Goal: Task Accomplishment & Management: Complete application form

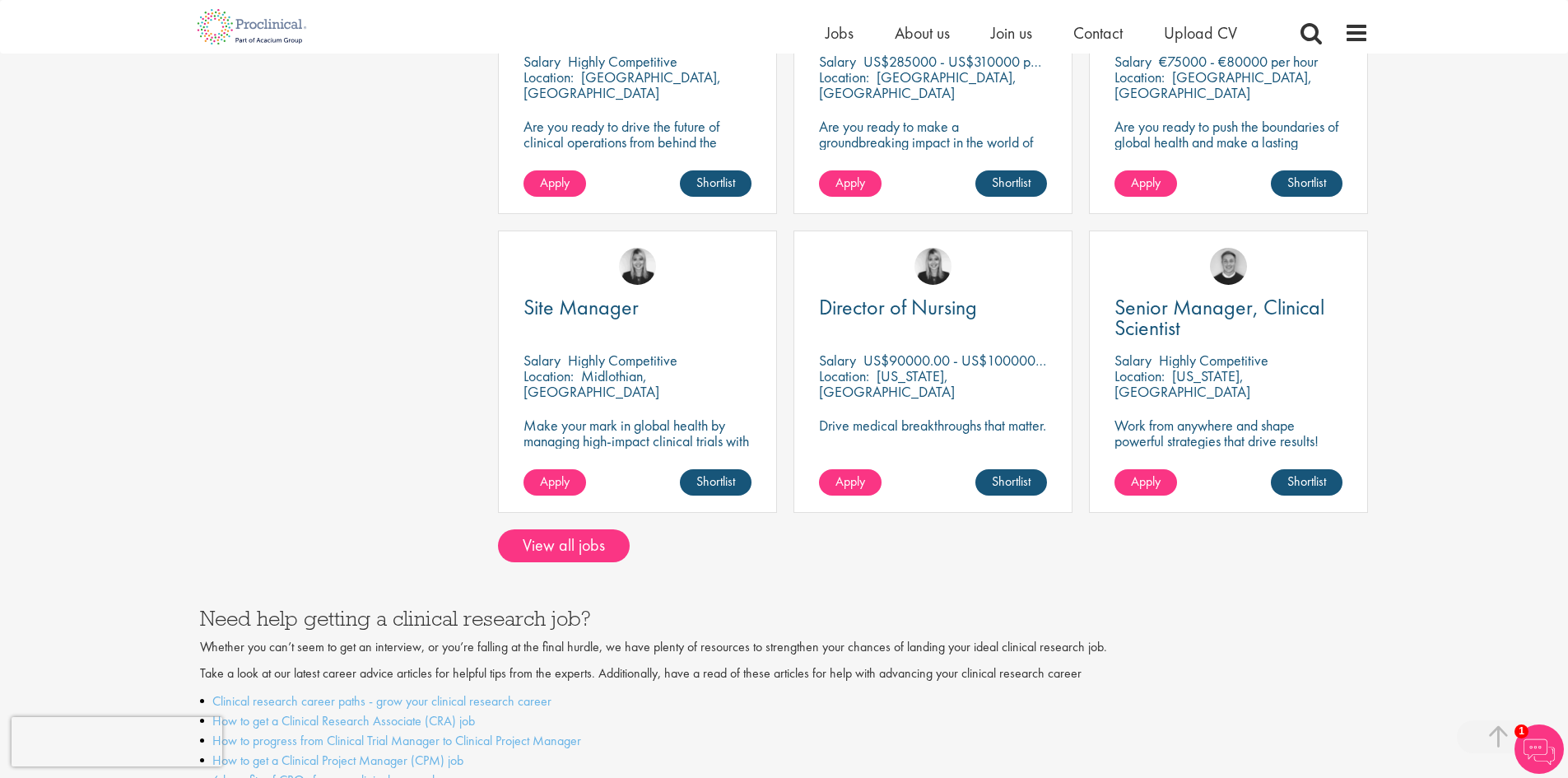
scroll to position [1246, 0]
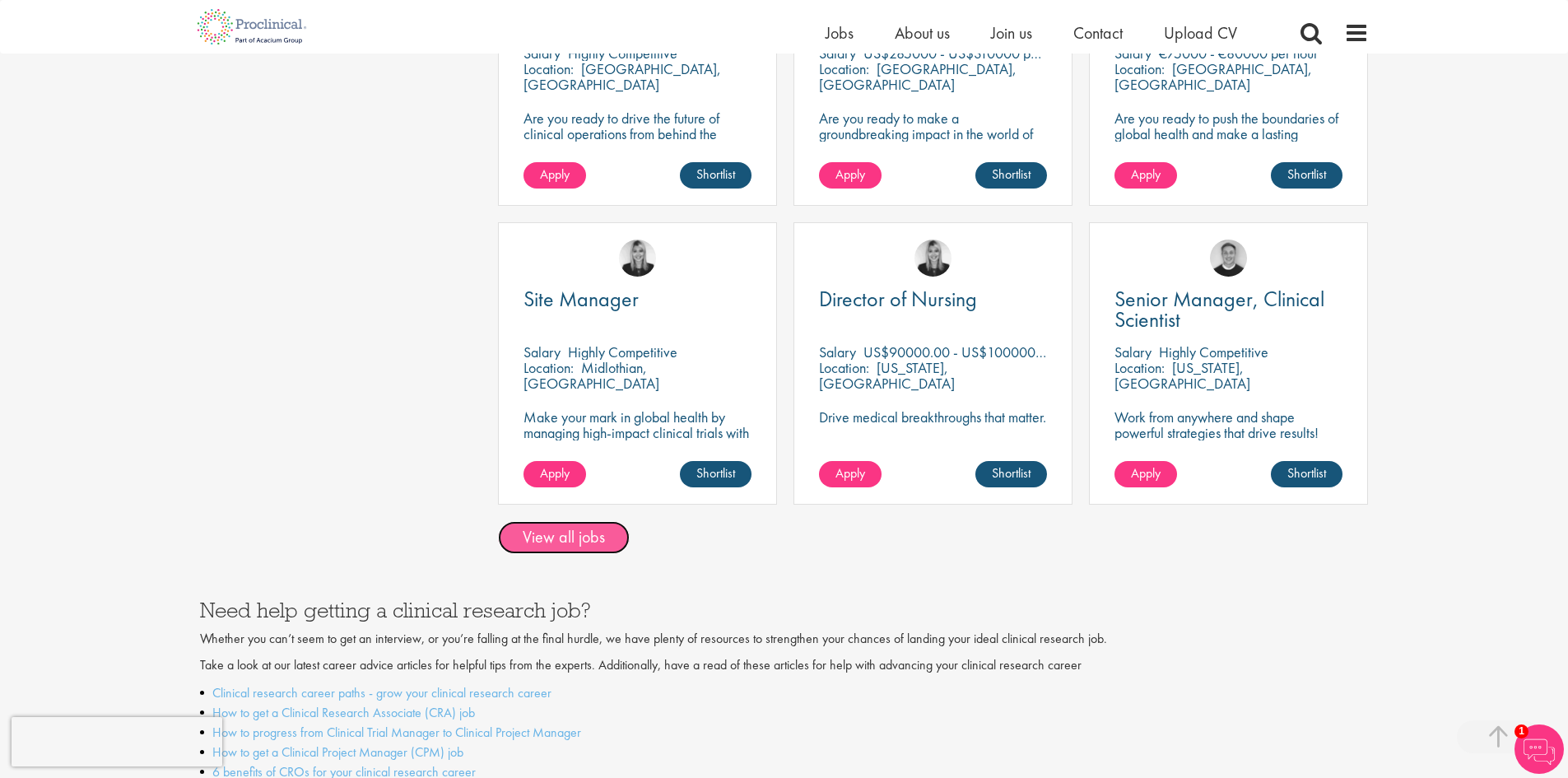
click at [580, 521] on link "View all jobs" at bounding box center [563, 537] width 131 height 33
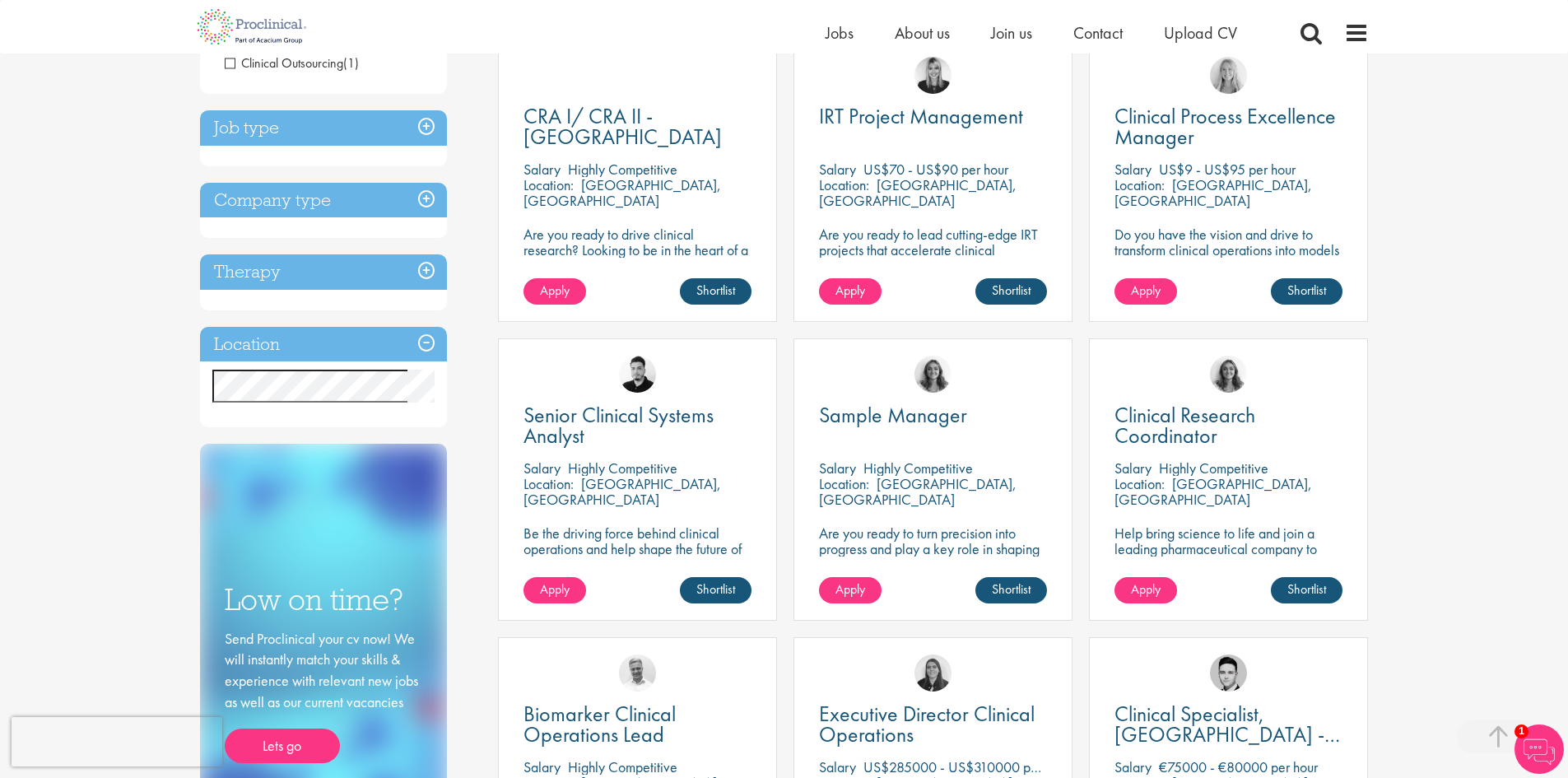
scroll to position [298, 0]
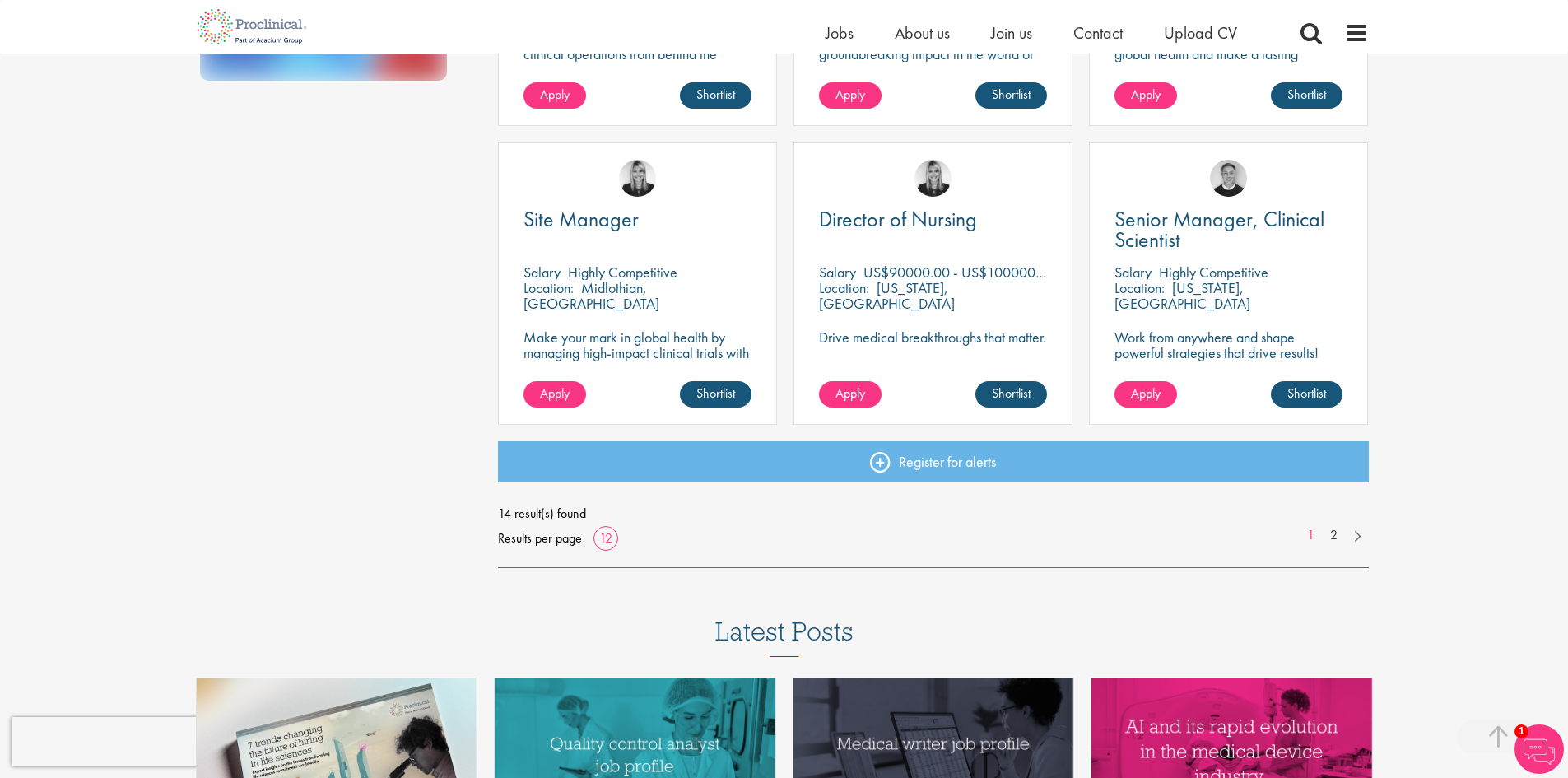
drag, startPoint x: 1575, startPoint y: 189, endPoint x: 1571, endPoint y: 543, distance: 354.0
click at [1567, 554] on html "This website uses cookies. By continuing to use this site, you are giving your …" at bounding box center [784, 51] width 1568 height 2355
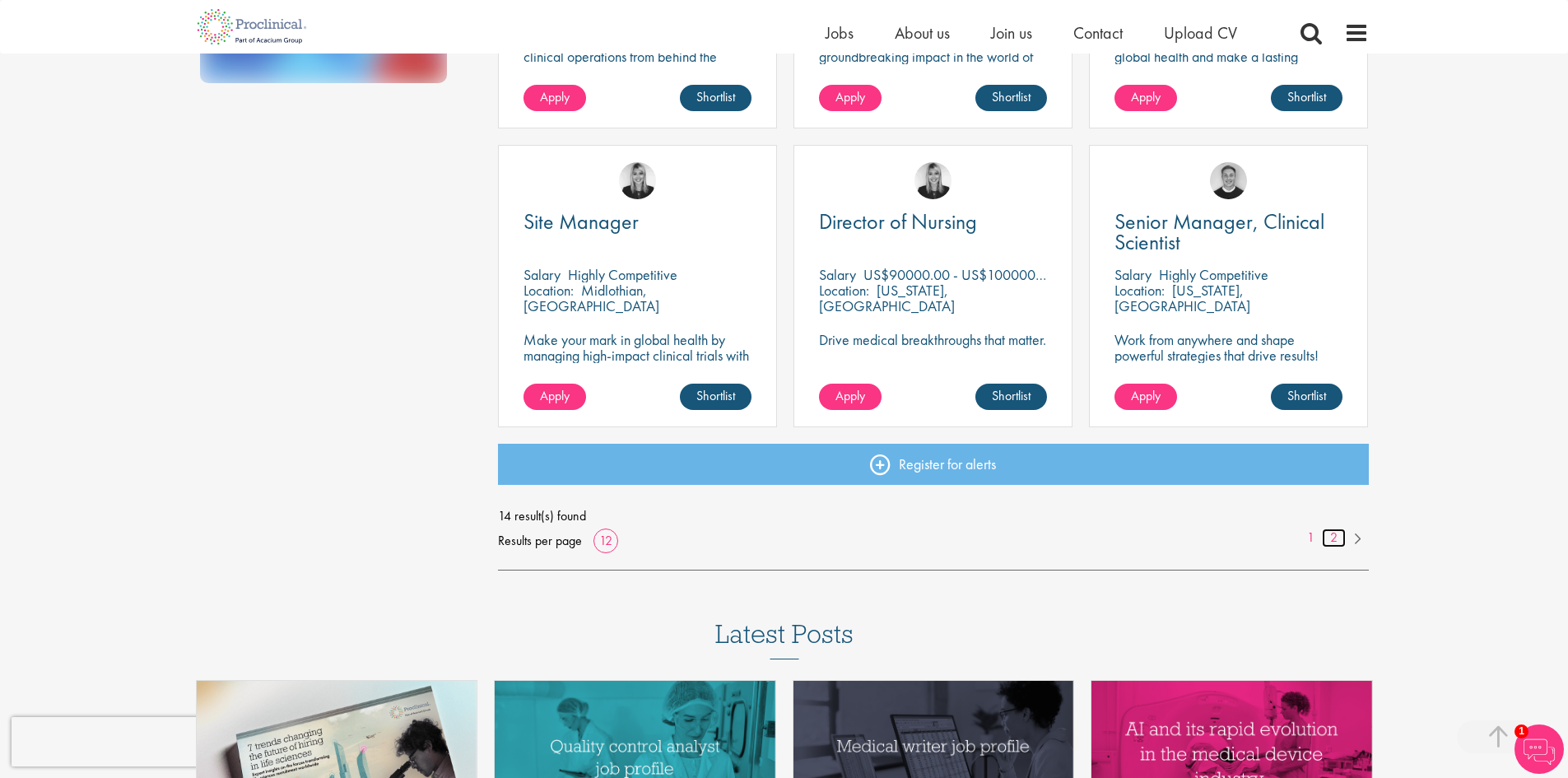
click at [1338, 540] on link "2" at bounding box center [1334, 538] width 24 height 19
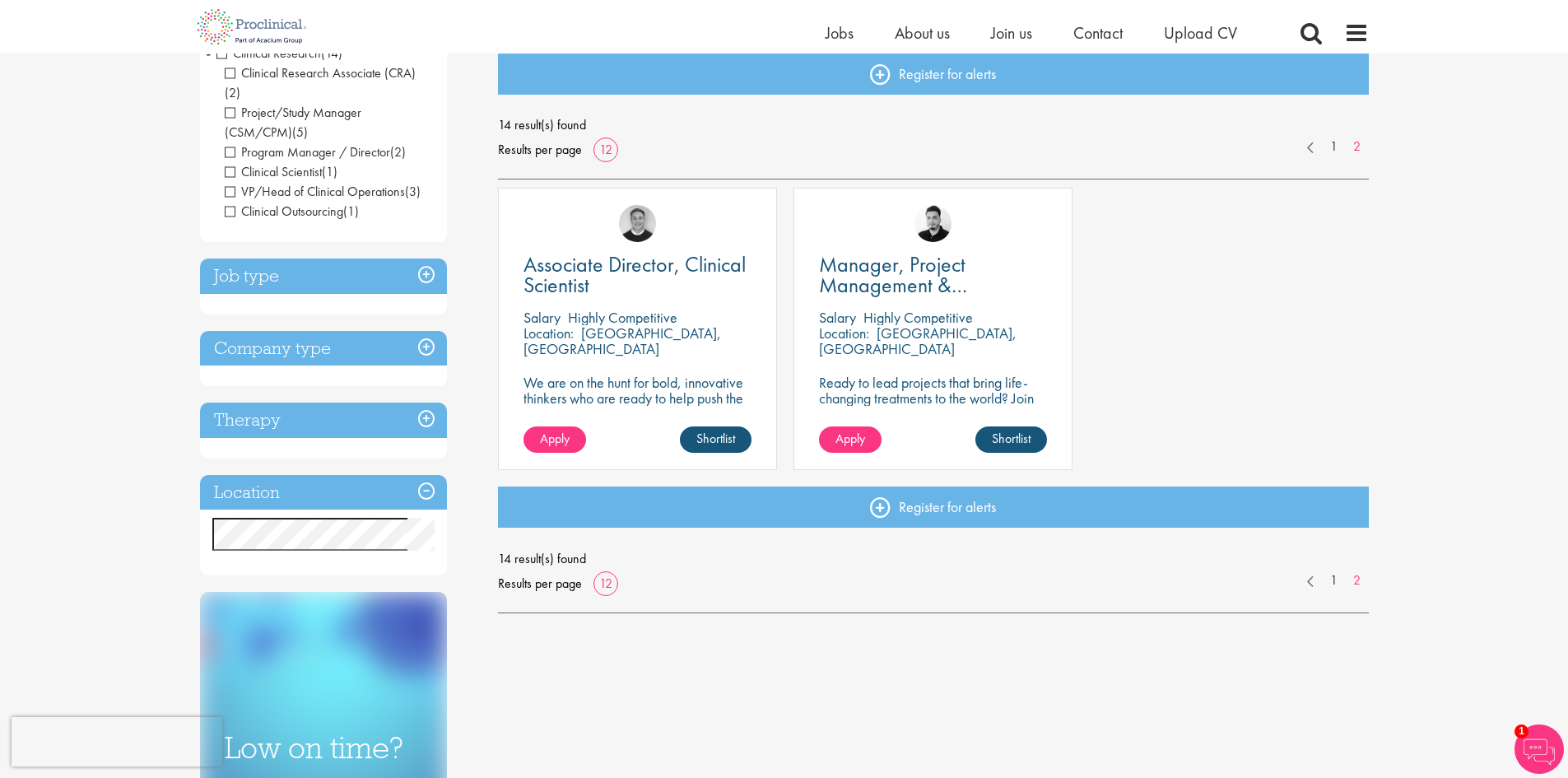
scroll to position [185, 0]
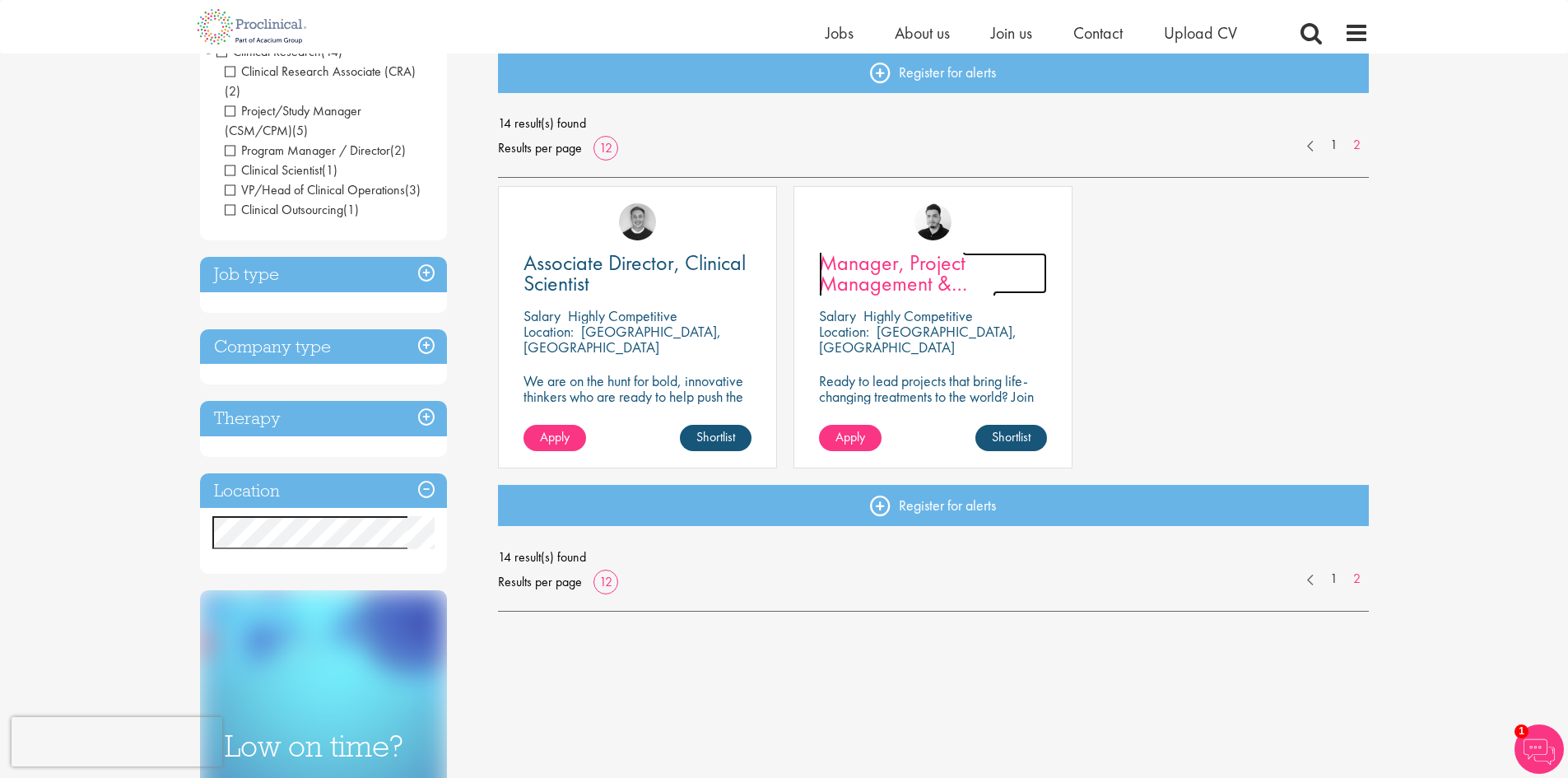
click at [877, 277] on span "Manager, Project Management & Operational Delivery" at bounding box center [907, 284] width 177 height 69
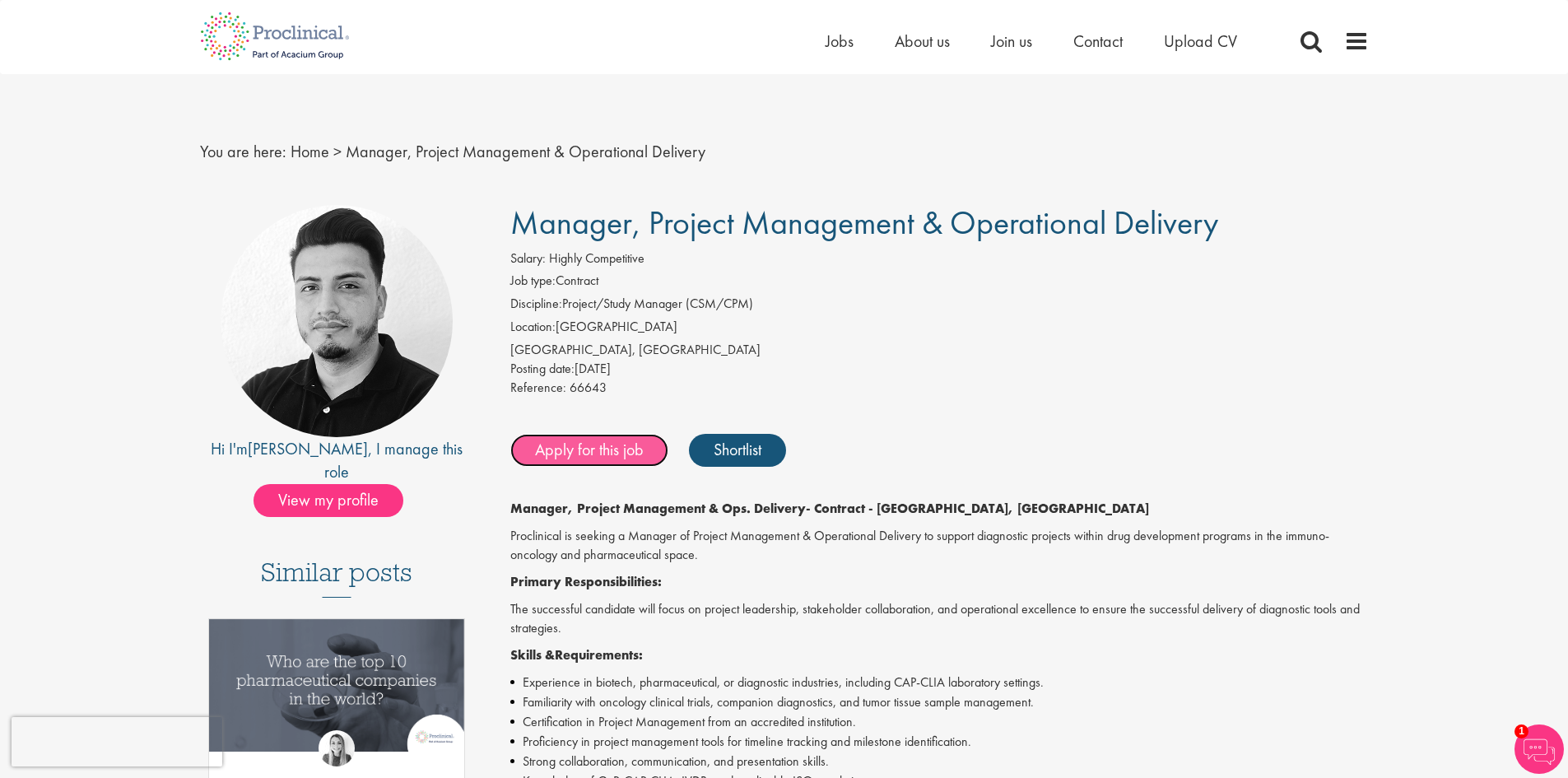
click at [585, 444] on link "Apply for this job" at bounding box center [590, 450] width 158 height 33
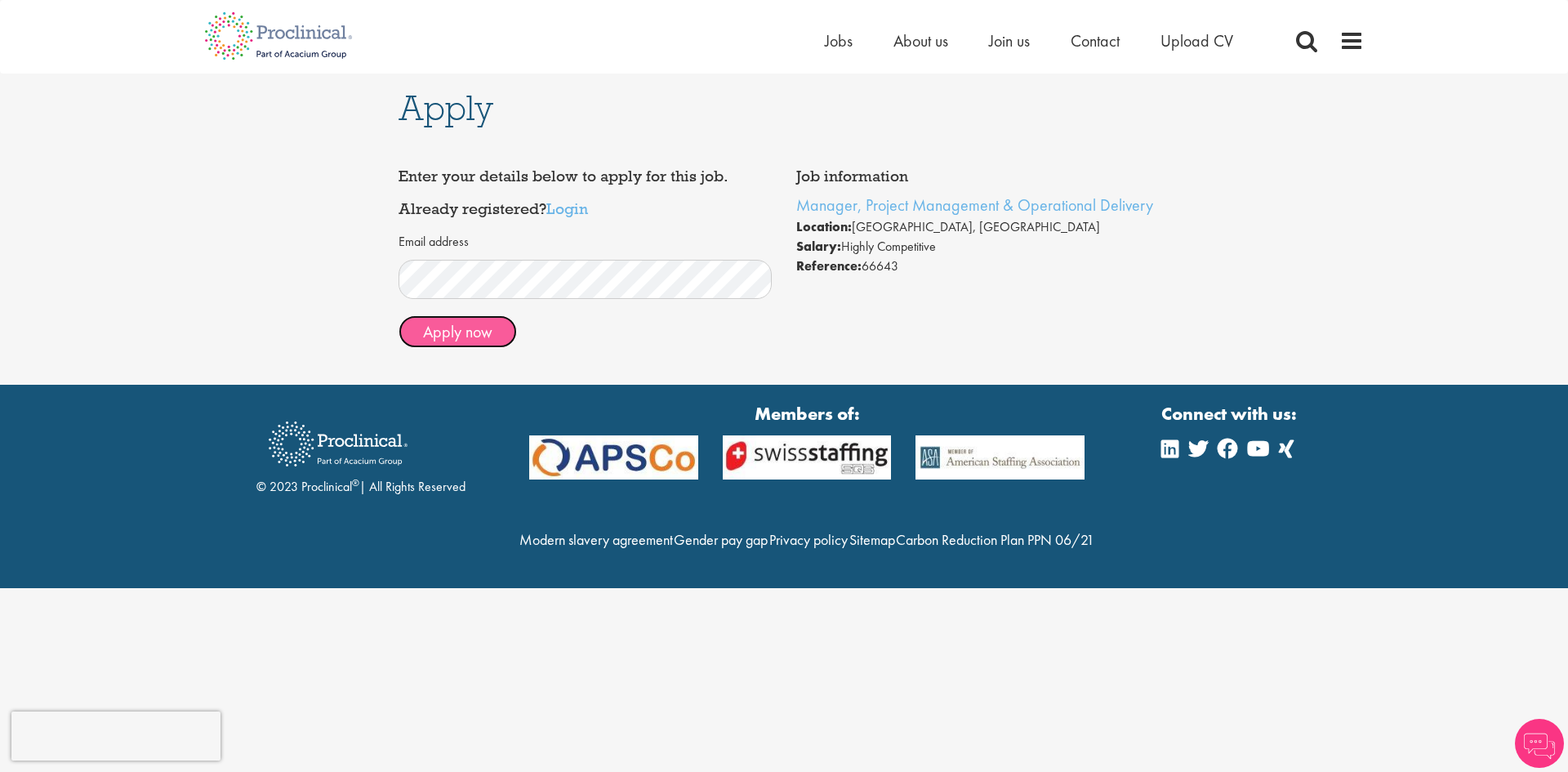
click at [457, 330] on button "Apply now" at bounding box center [458, 332] width 119 height 32
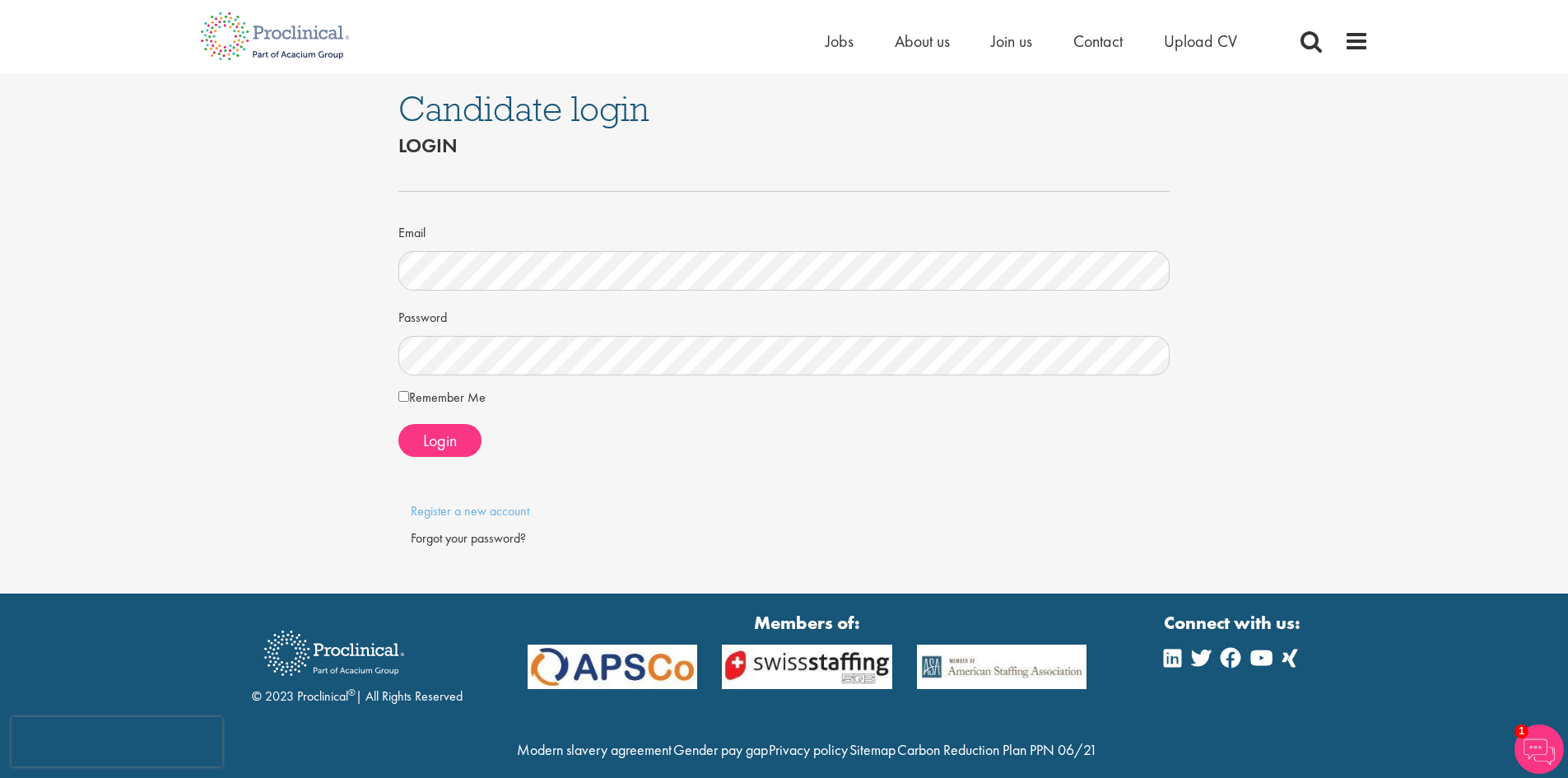
click at [413, 392] on label "Remember Me" at bounding box center [442, 397] width 87 height 20
click at [432, 442] on span "Login" at bounding box center [440, 441] width 34 height 22
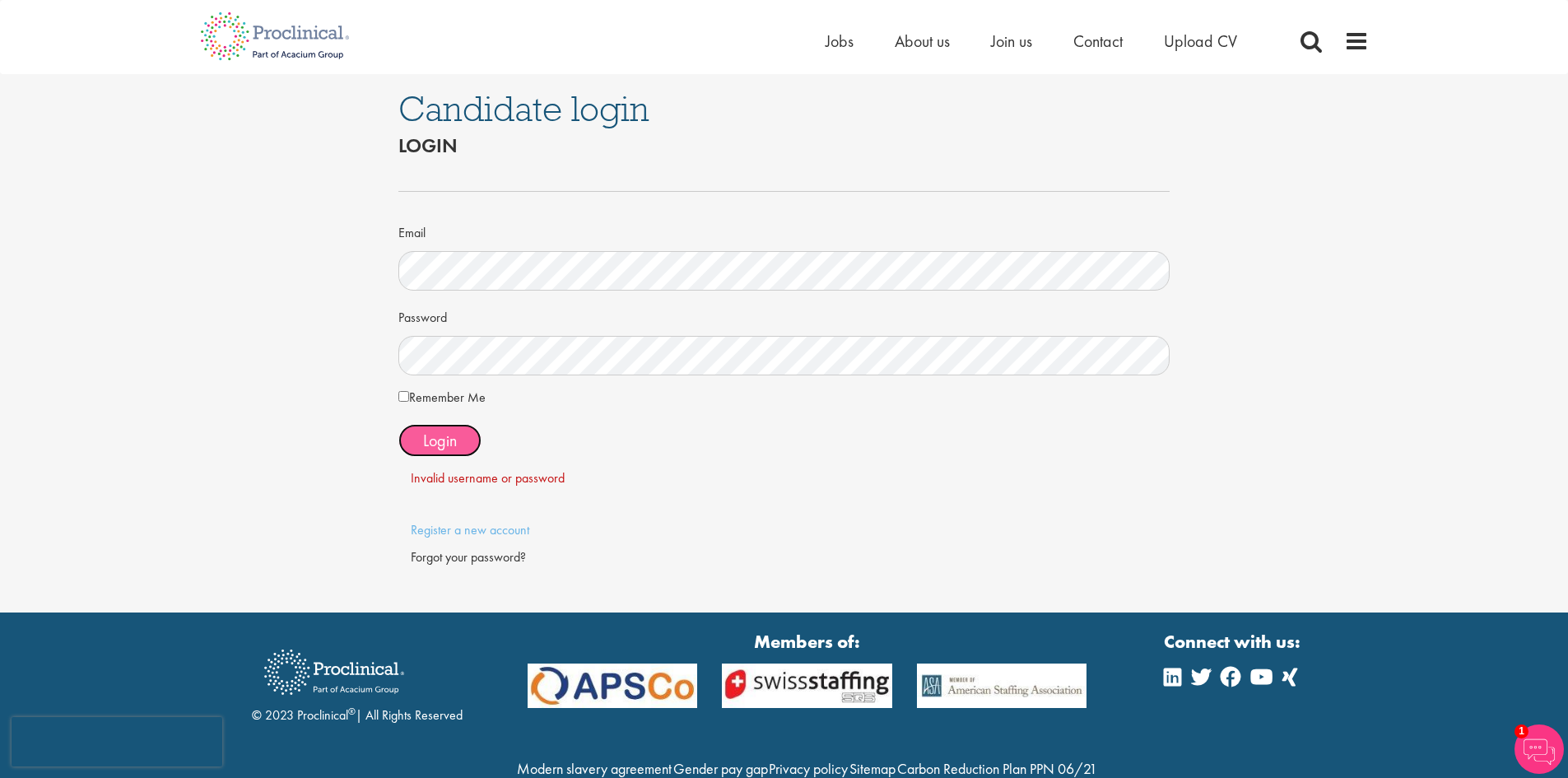
click at [439, 437] on span "Login" at bounding box center [440, 441] width 34 height 22
click at [368, 363] on div "Candidate login Login Email Password Remember Me" at bounding box center [784, 343] width 1593 height 539
click at [443, 434] on span "Login" at bounding box center [440, 441] width 34 height 22
click at [468, 556] on div "Forgot your password?" at bounding box center [784, 558] width 747 height 19
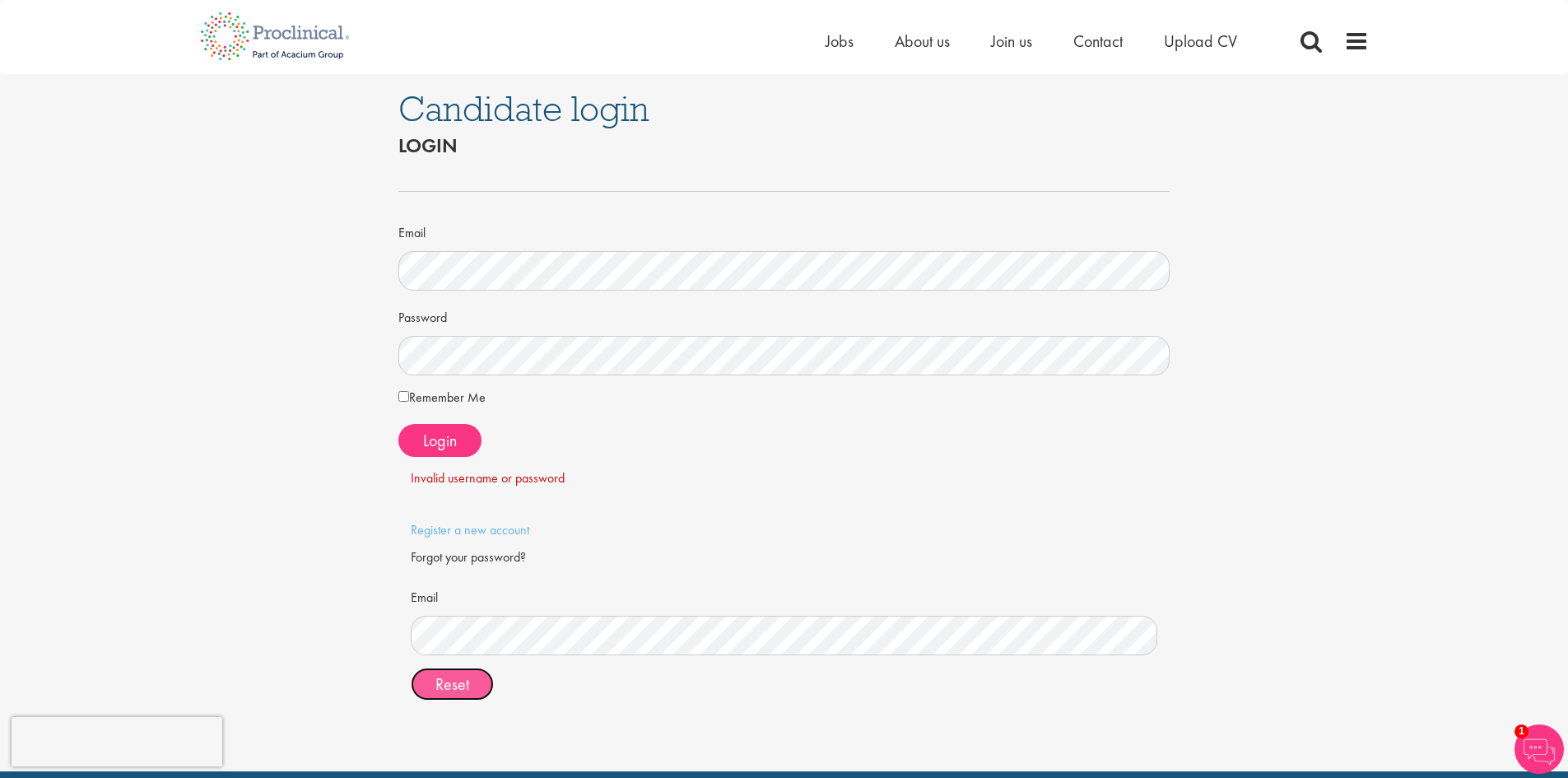
click at [448, 684] on span "Reset" at bounding box center [453, 684] width 34 height 22
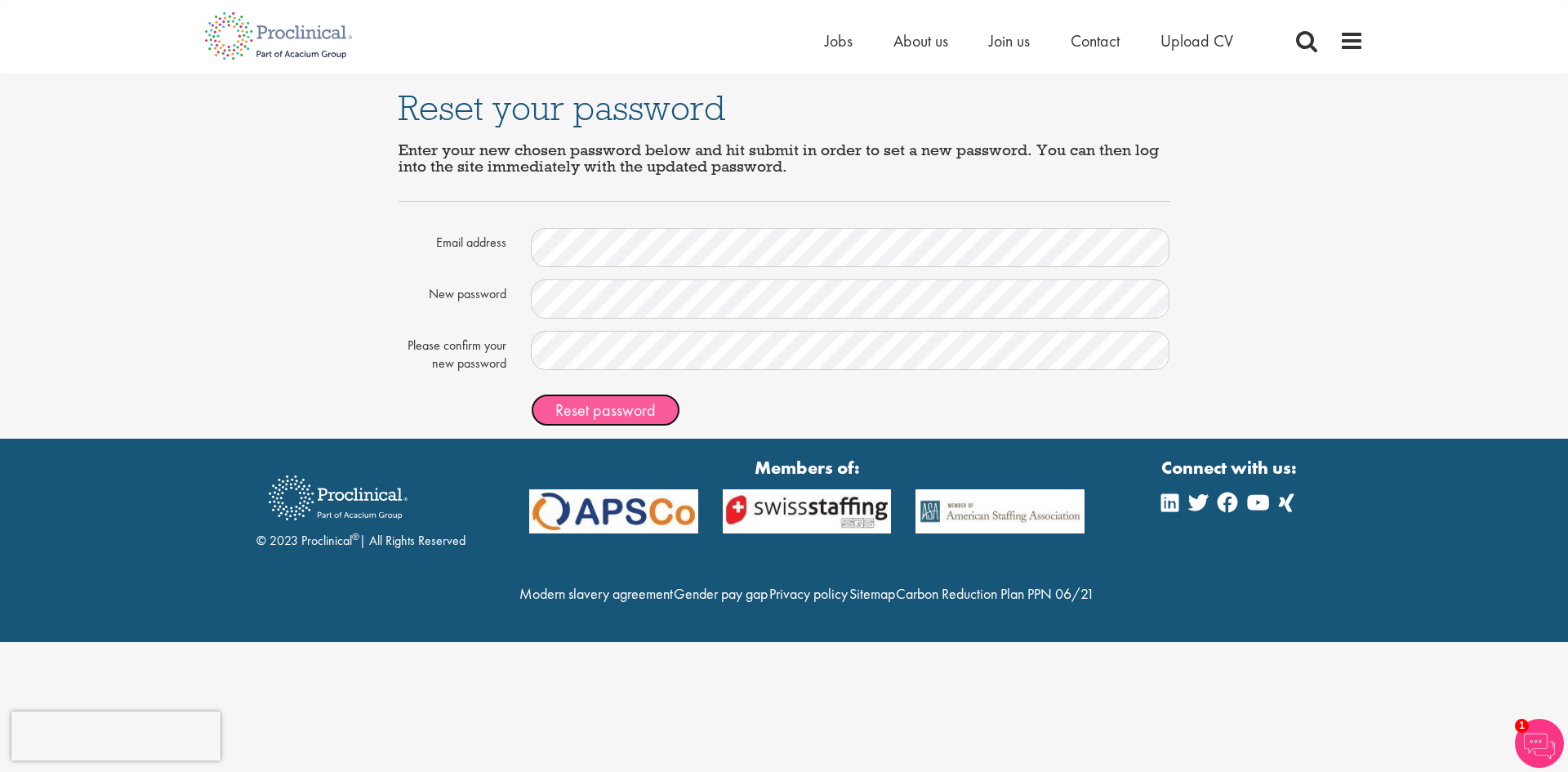
click at [596, 399] on button "Reset password" at bounding box center [605, 410] width 149 height 32
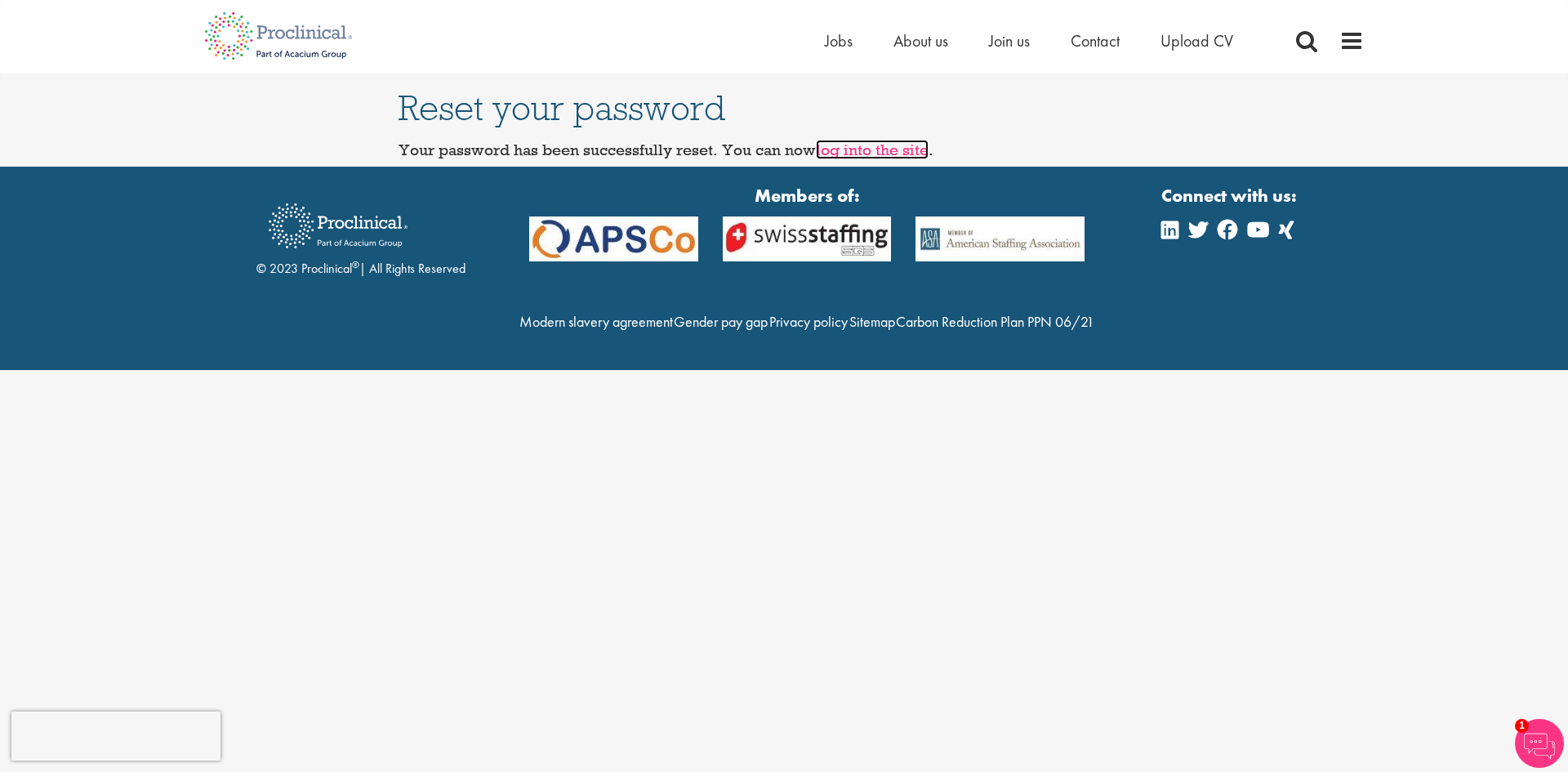
click at [865, 149] on link "log into the site" at bounding box center [872, 149] width 113 height 20
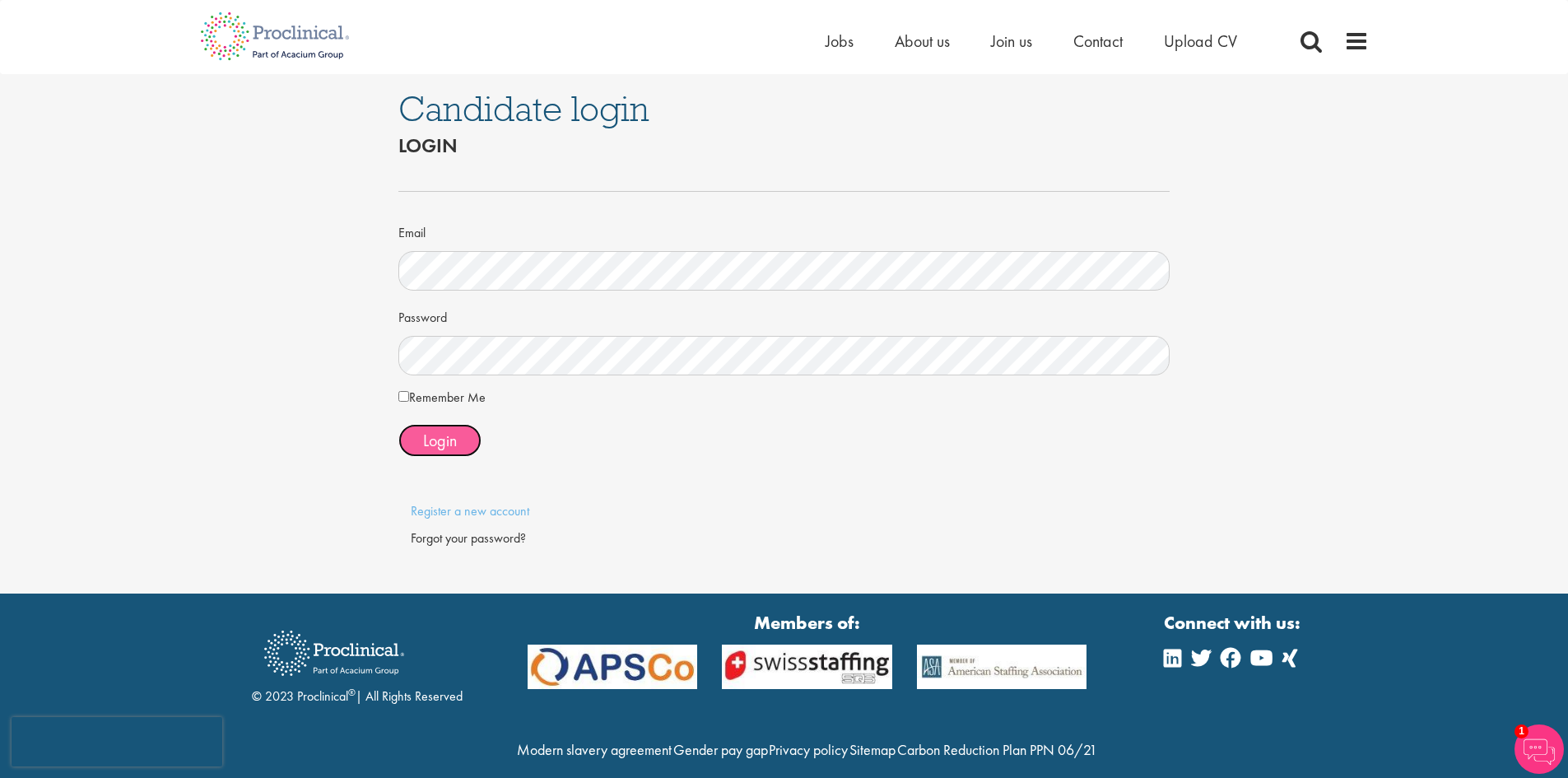
click at [440, 442] on span "Login" at bounding box center [440, 441] width 34 height 22
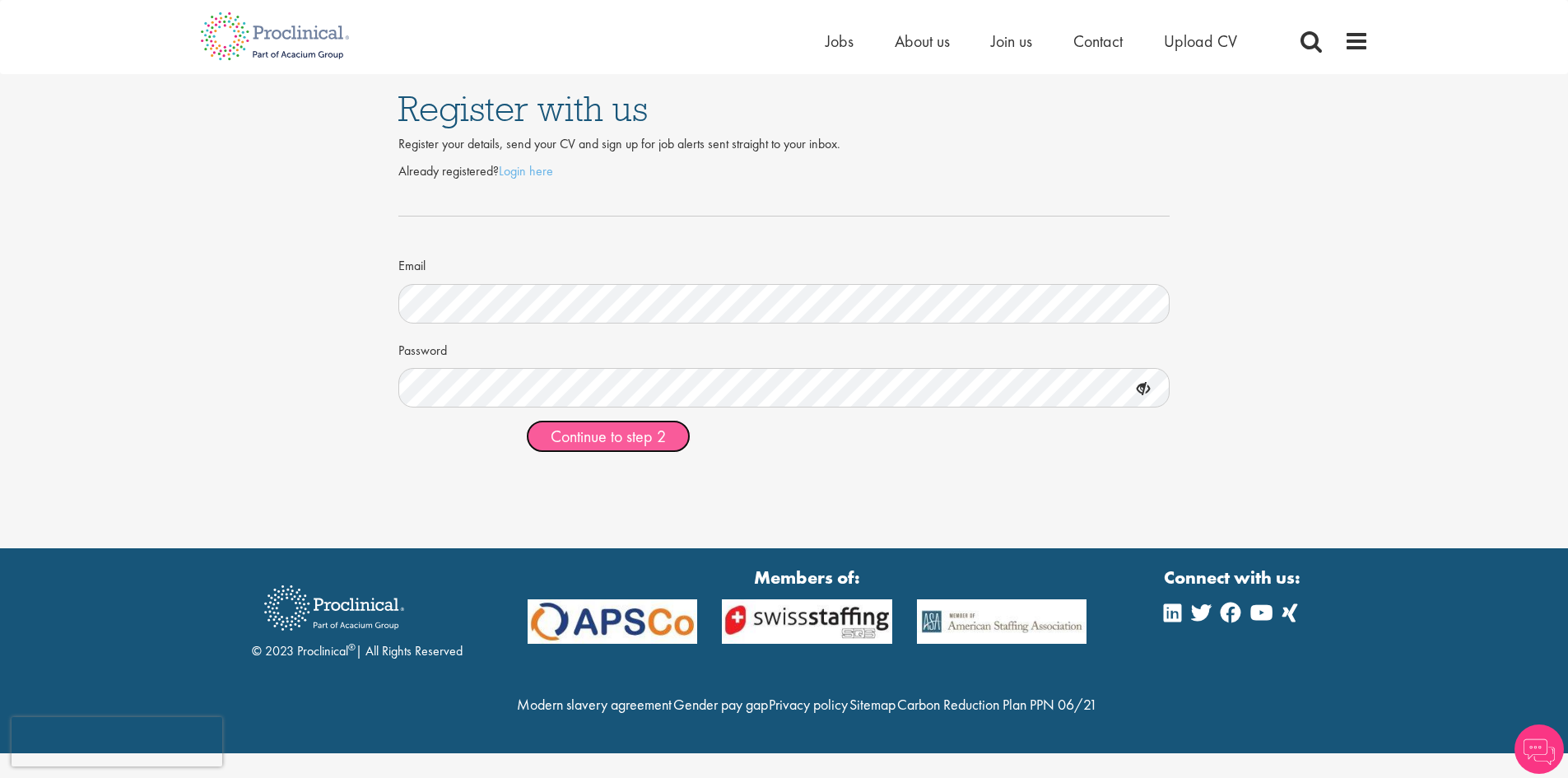
click at [616, 437] on span "Continue to step 2" at bounding box center [608, 437] width 116 height 22
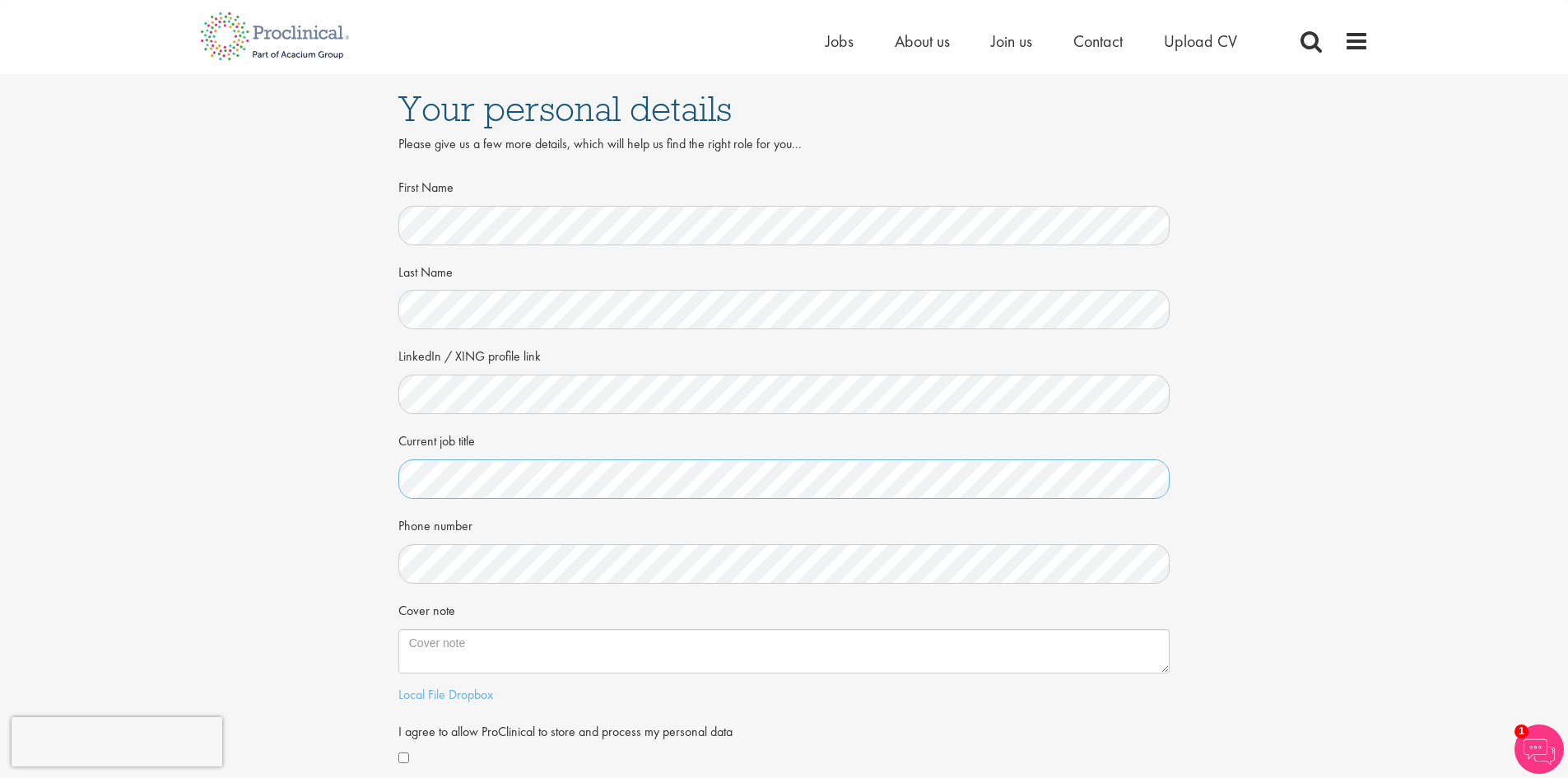
click at [370, 476] on div "Your personal details Please give us a few more details, which will help us fin…" at bounding box center [784, 451] width 1593 height 753
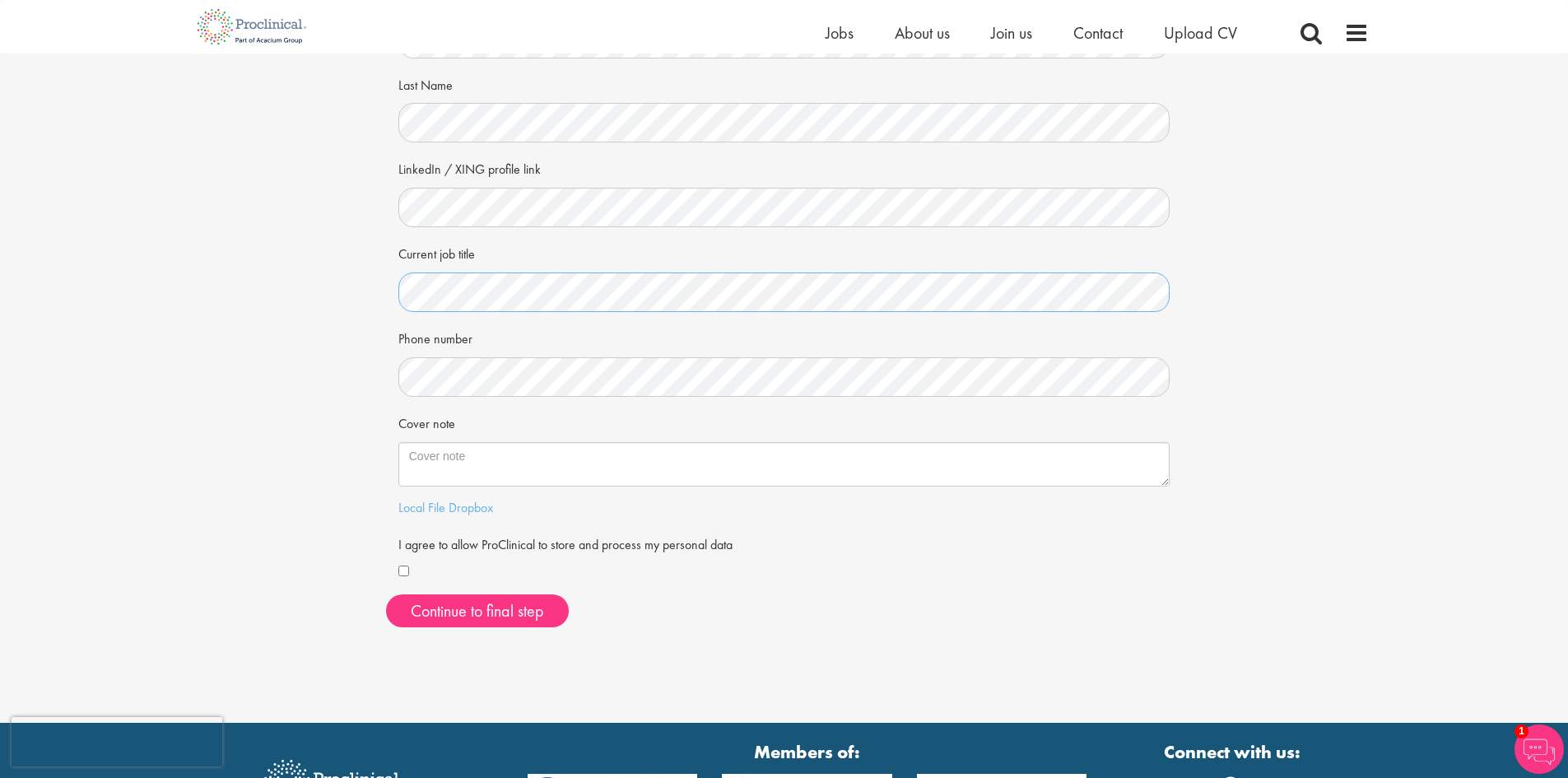
scroll to position [168, 0]
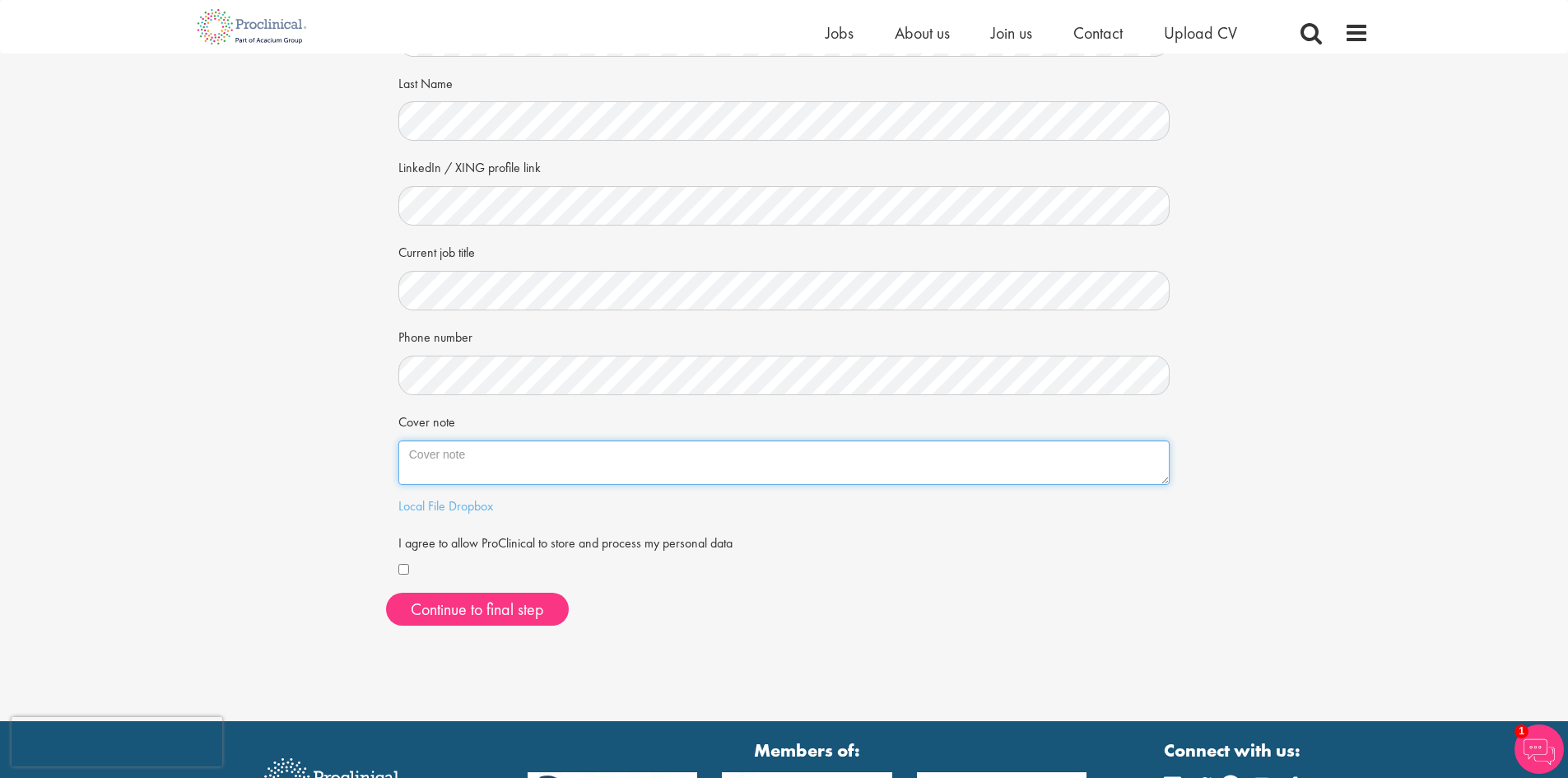
click at [493, 454] on textarea "Cover note" at bounding box center [784, 463] width 772 height 44
click at [454, 619] on button "Continue to final step" at bounding box center [477, 609] width 183 height 33
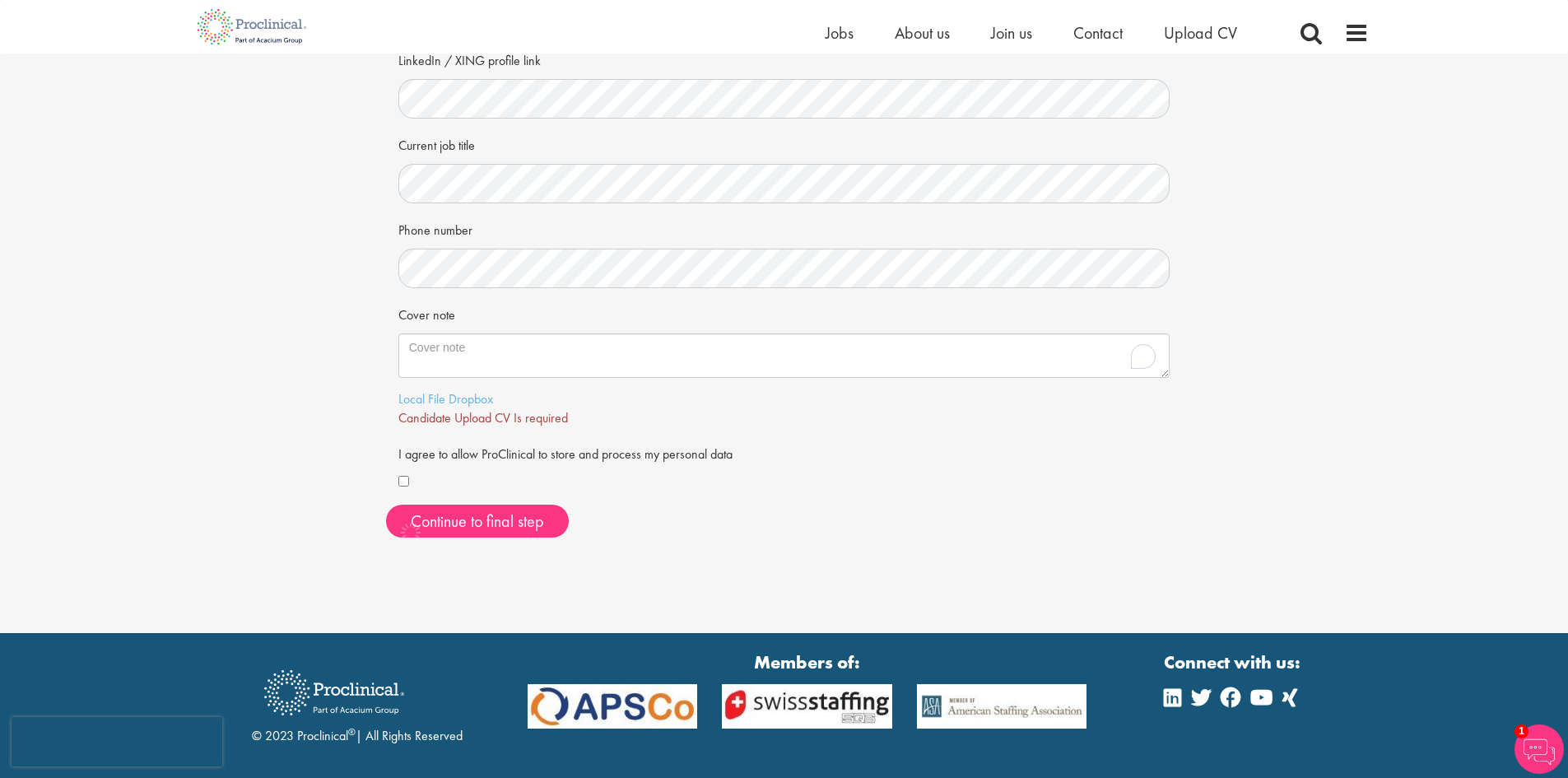
scroll to position [371, 0]
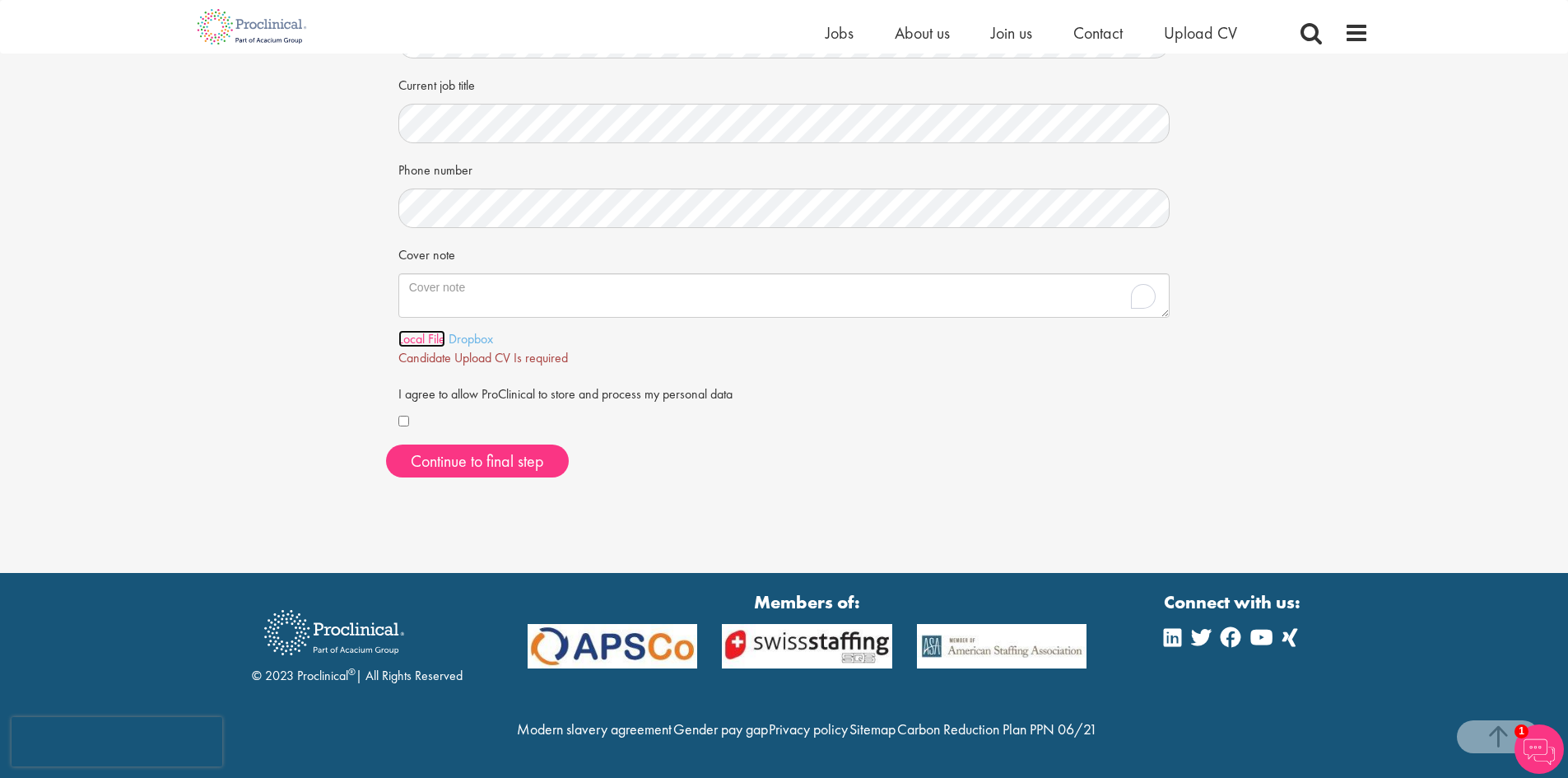
click at [432, 330] on link "Local File" at bounding box center [421, 338] width 46 height 17
click at [498, 445] on button "Continue to final step" at bounding box center [477, 461] width 183 height 33
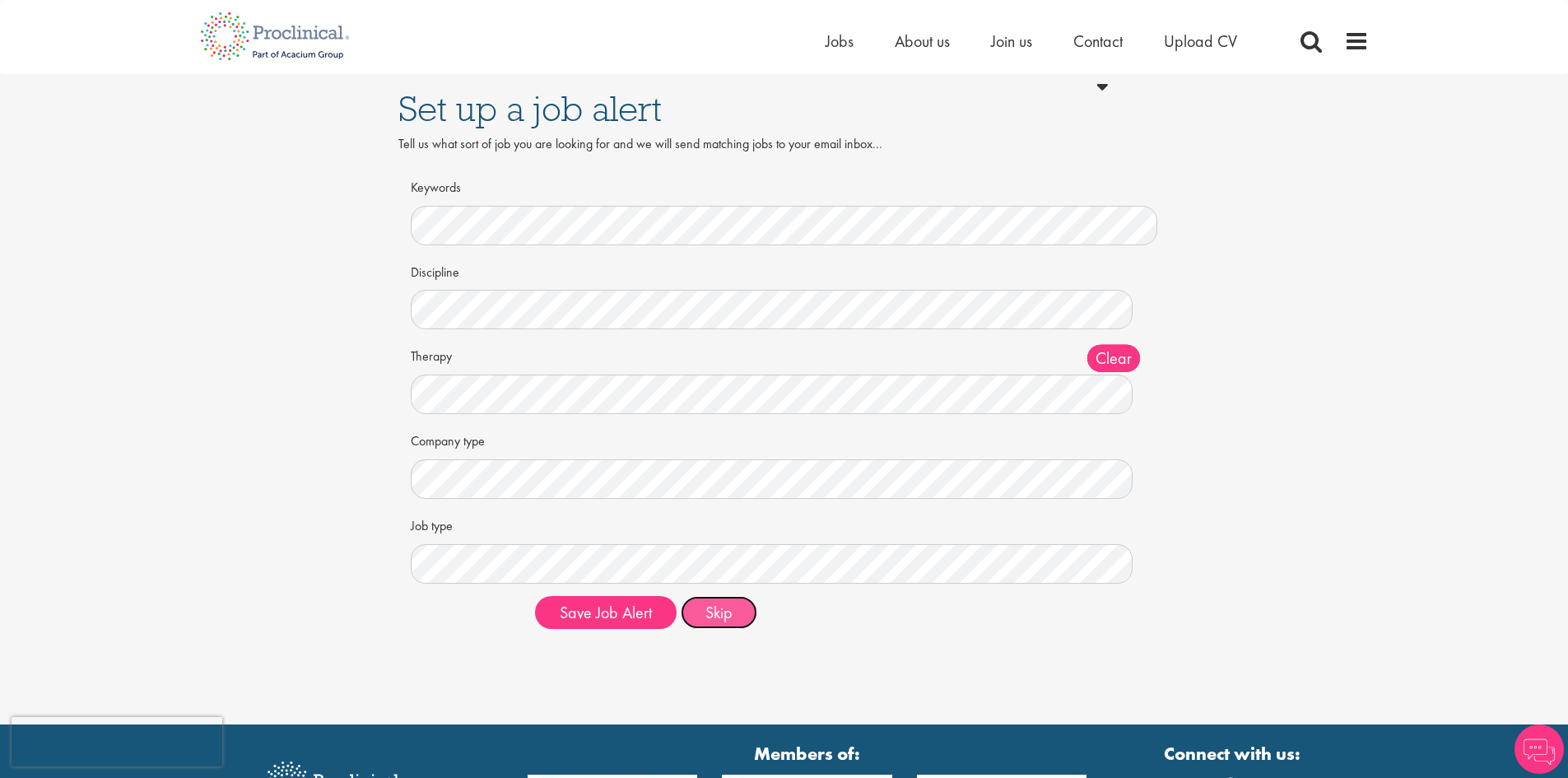
click at [727, 623] on button "Skip" at bounding box center [718, 612] width 76 height 33
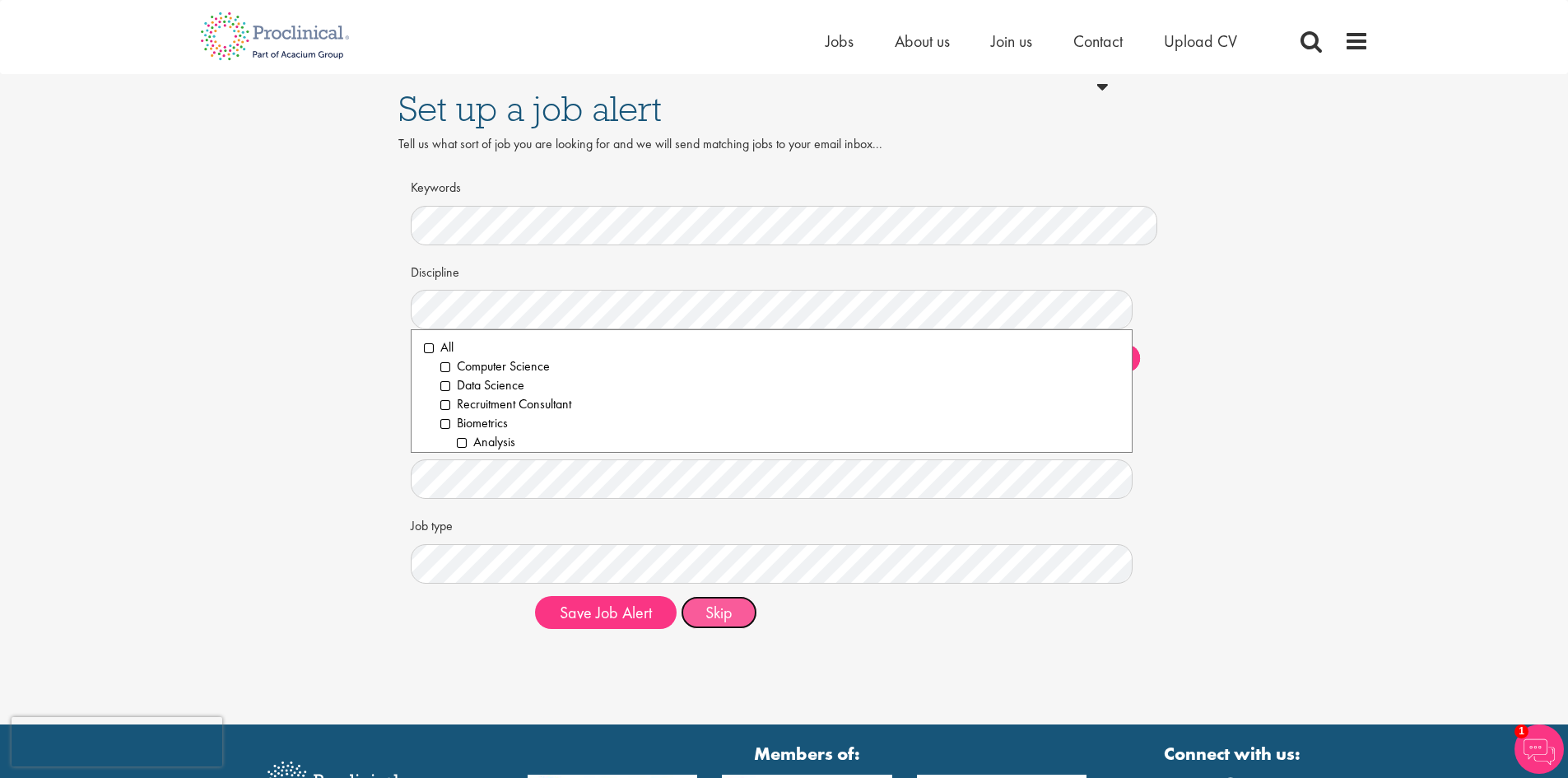
click at [718, 615] on button "Skip" at bounding box center [718, 612] width 76 height 33
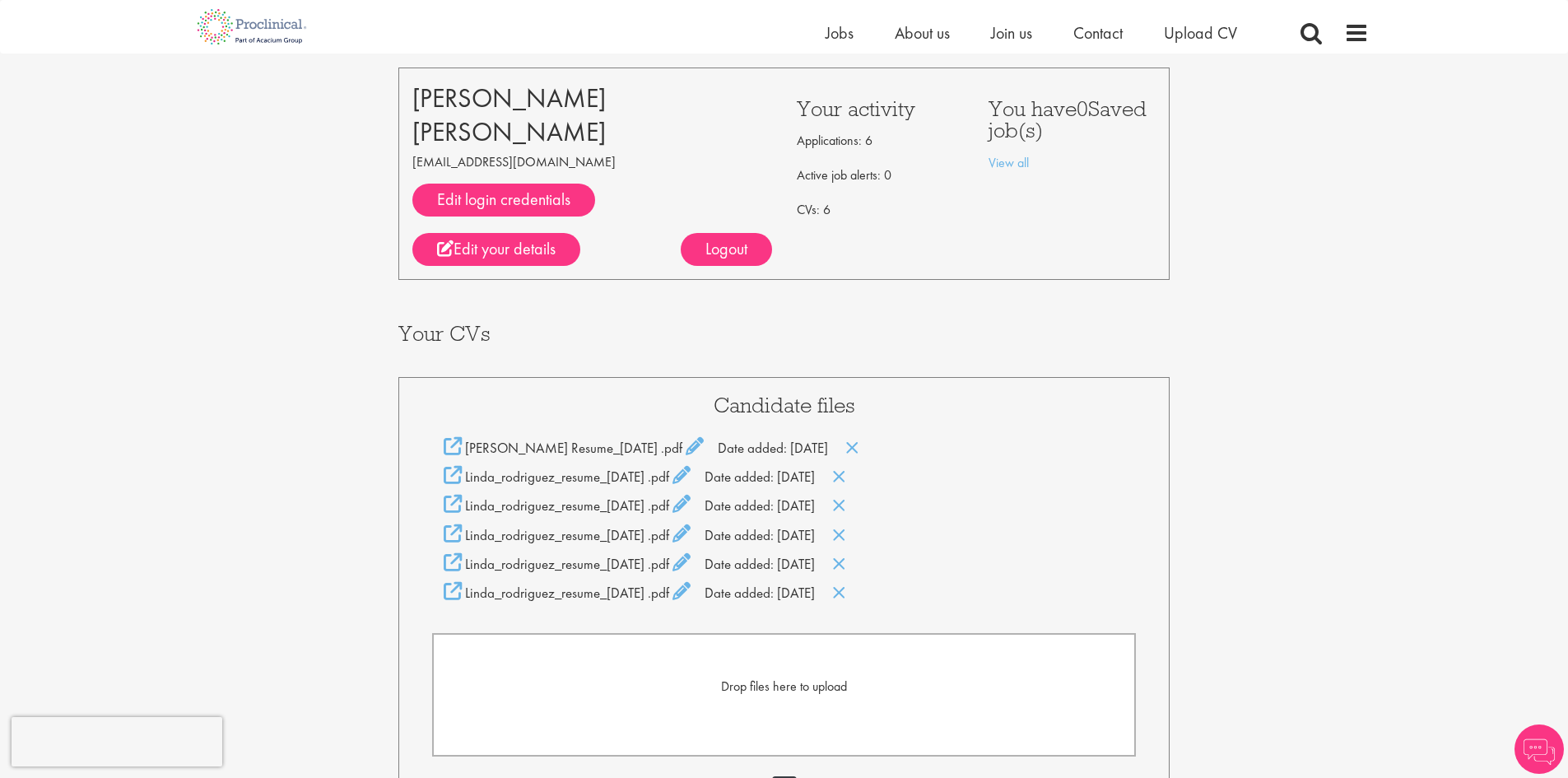
scroll to position [172, 0]
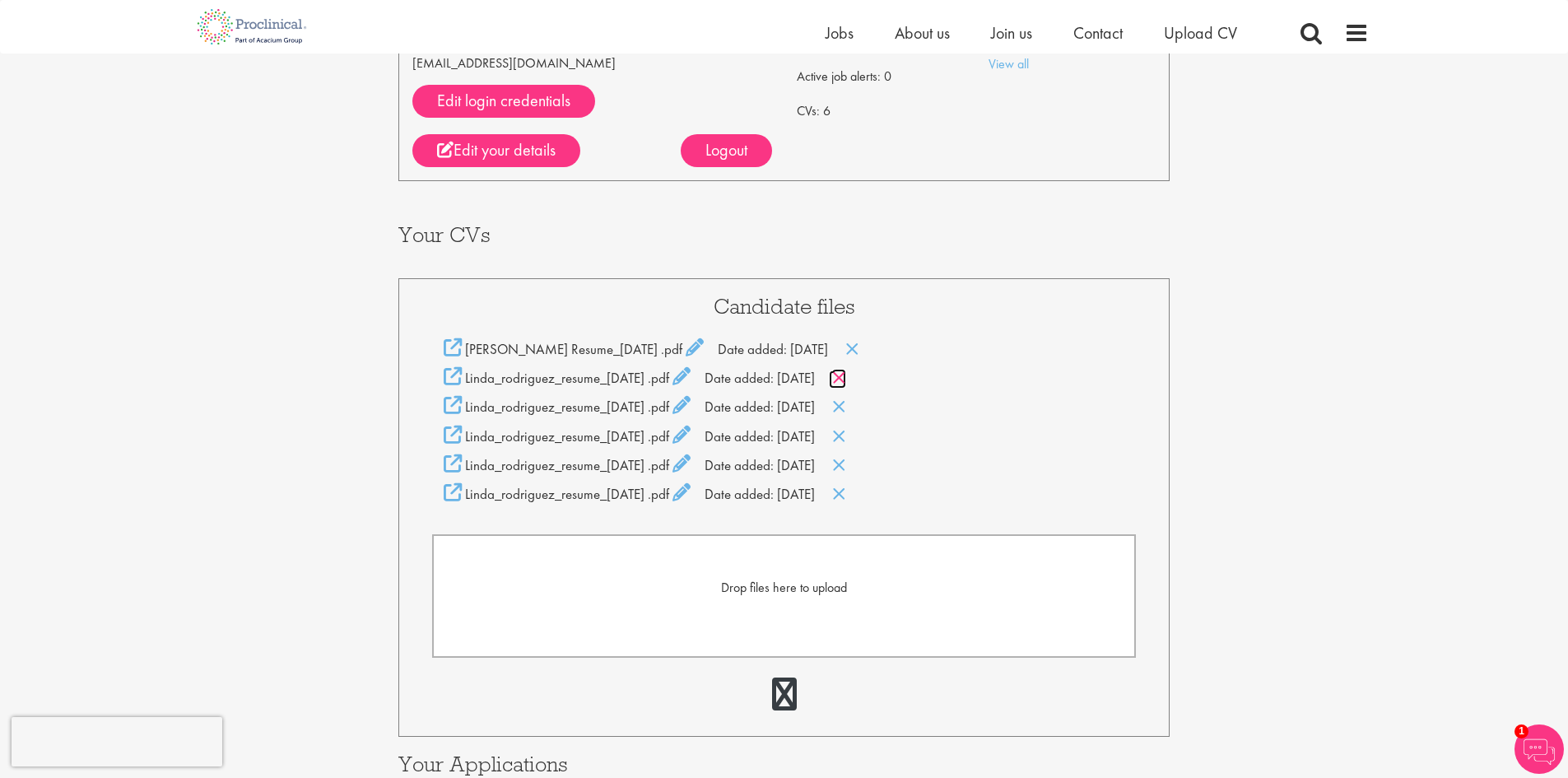
click at [846, 383] on icon at bounding box center [839, 378] width 14 height 18
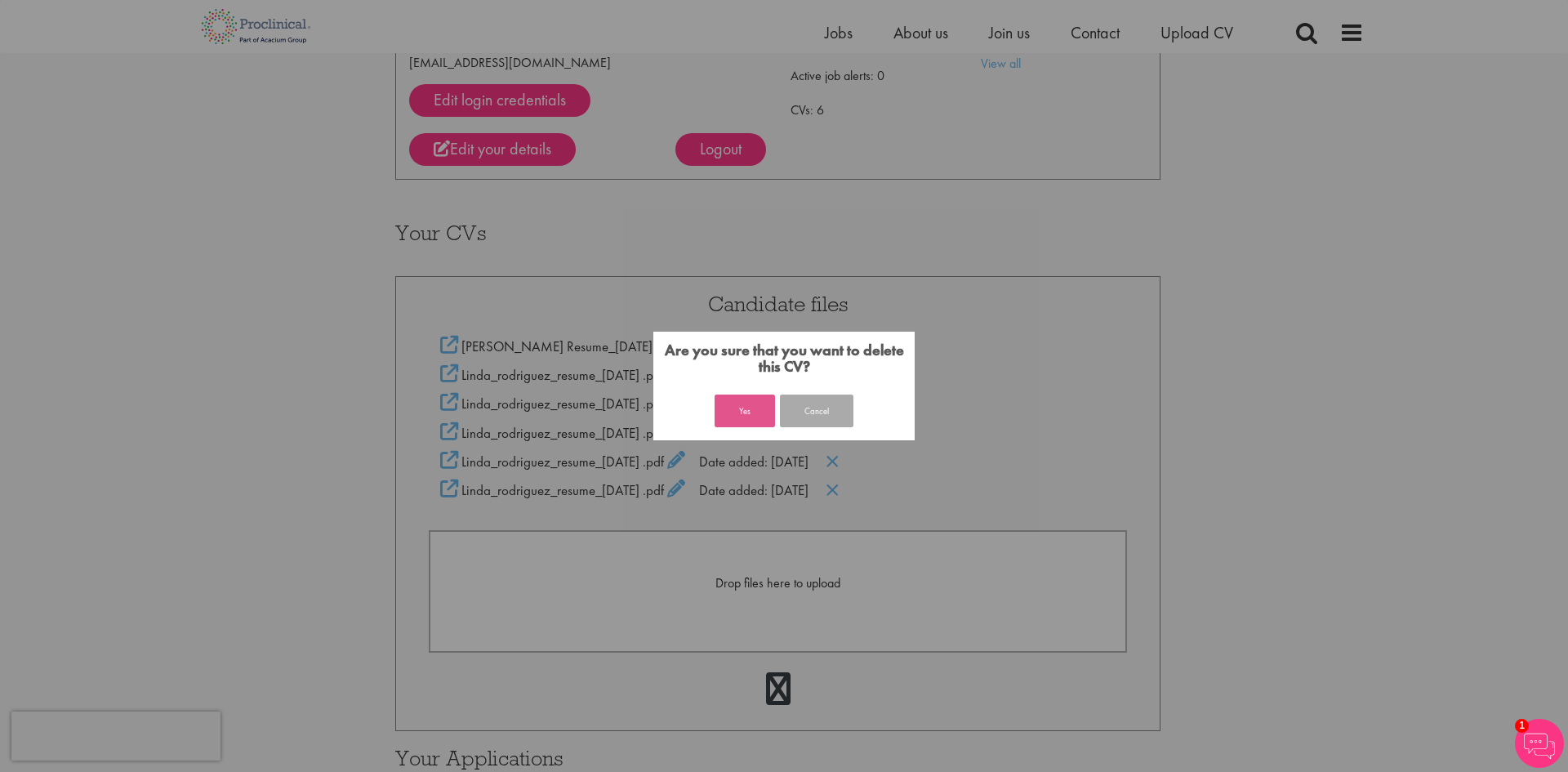
click at [733, 409] on button "Yes" at bounding box center [745, 410] width 61 height 32
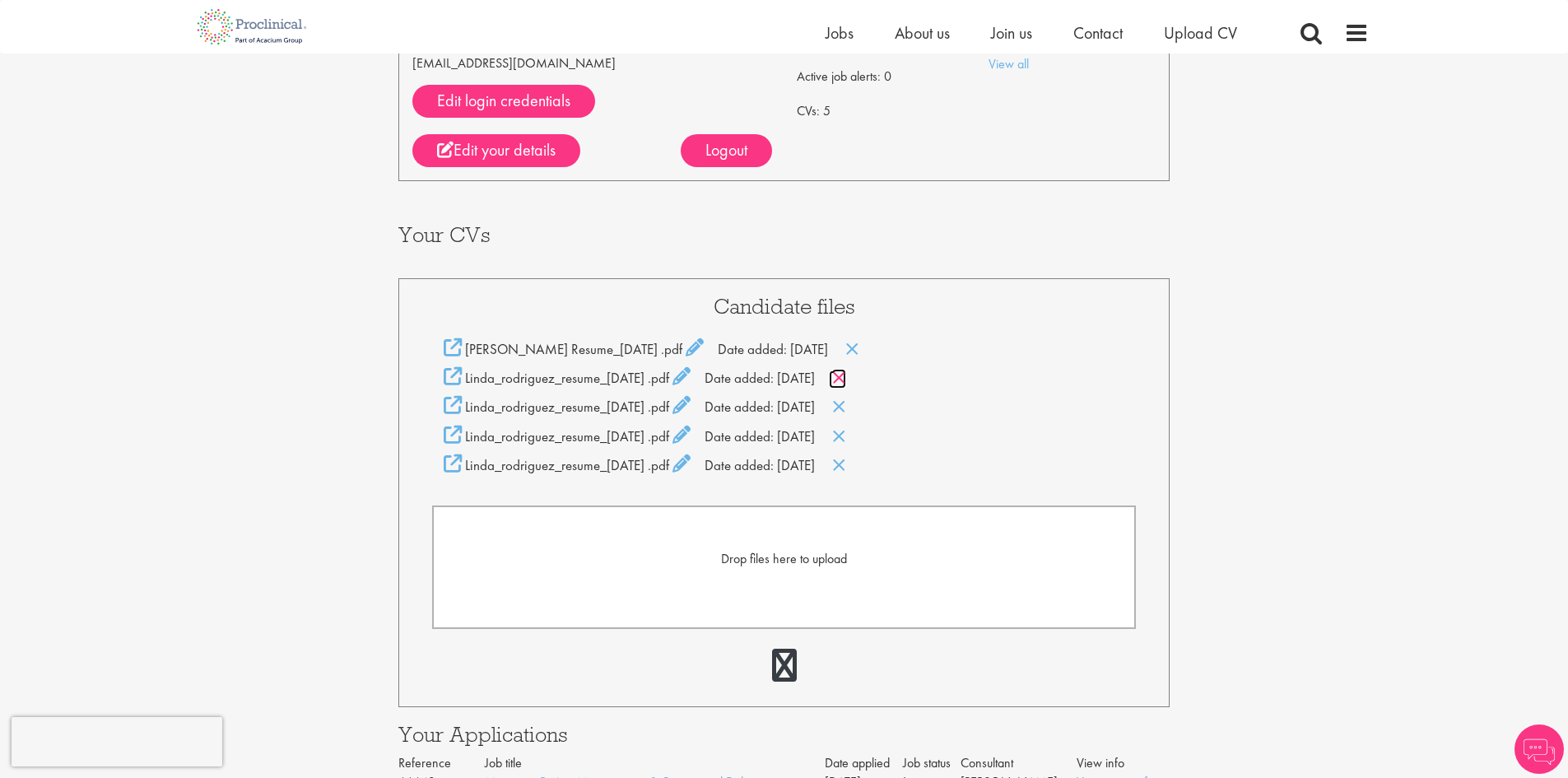
click at [846, 381] on icon at bounding box center [839, 378] width 14 height 18
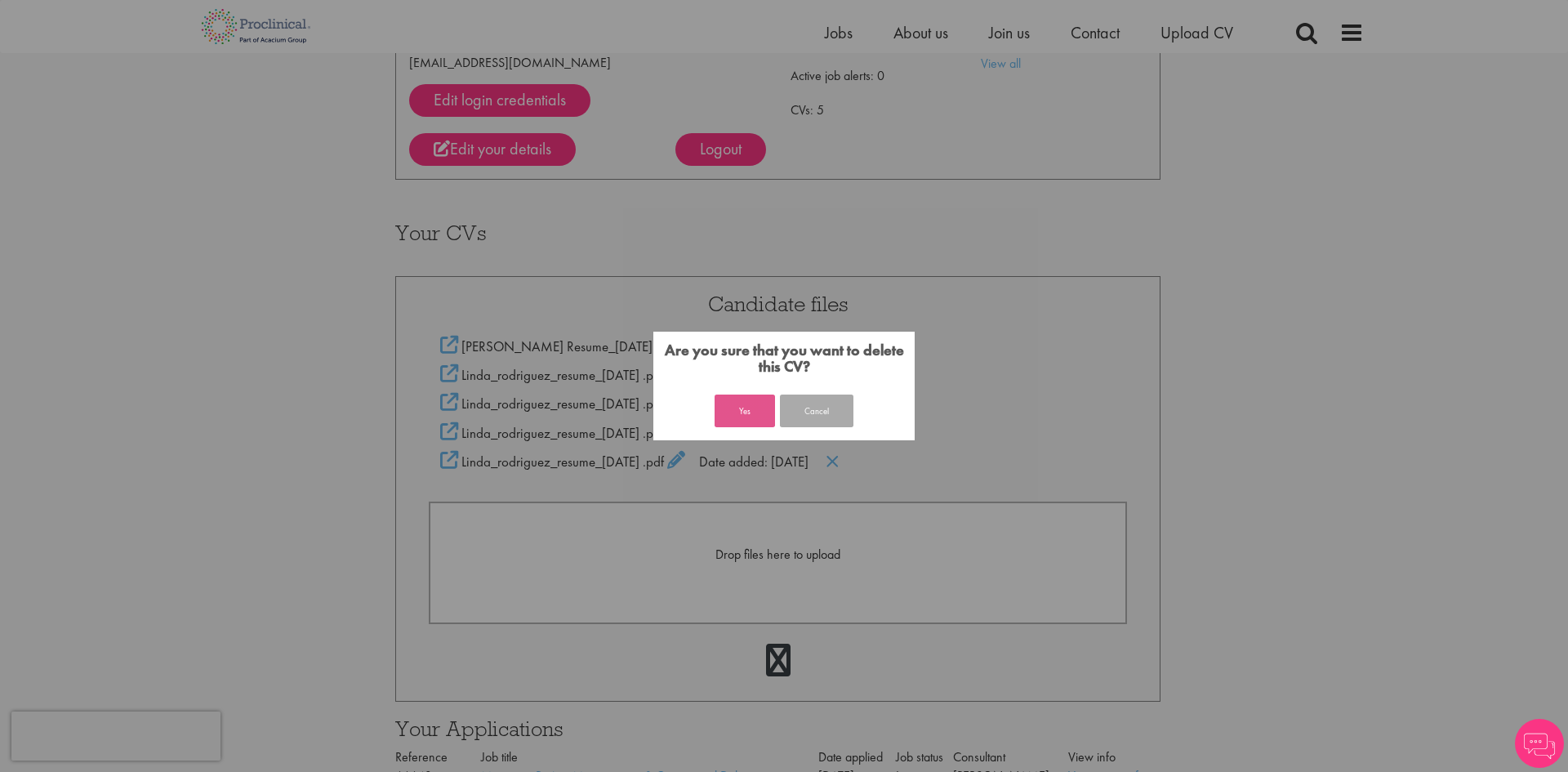
click at [747, 415] on button "Yes" at bounding box center [745, 410] width 61 height 32
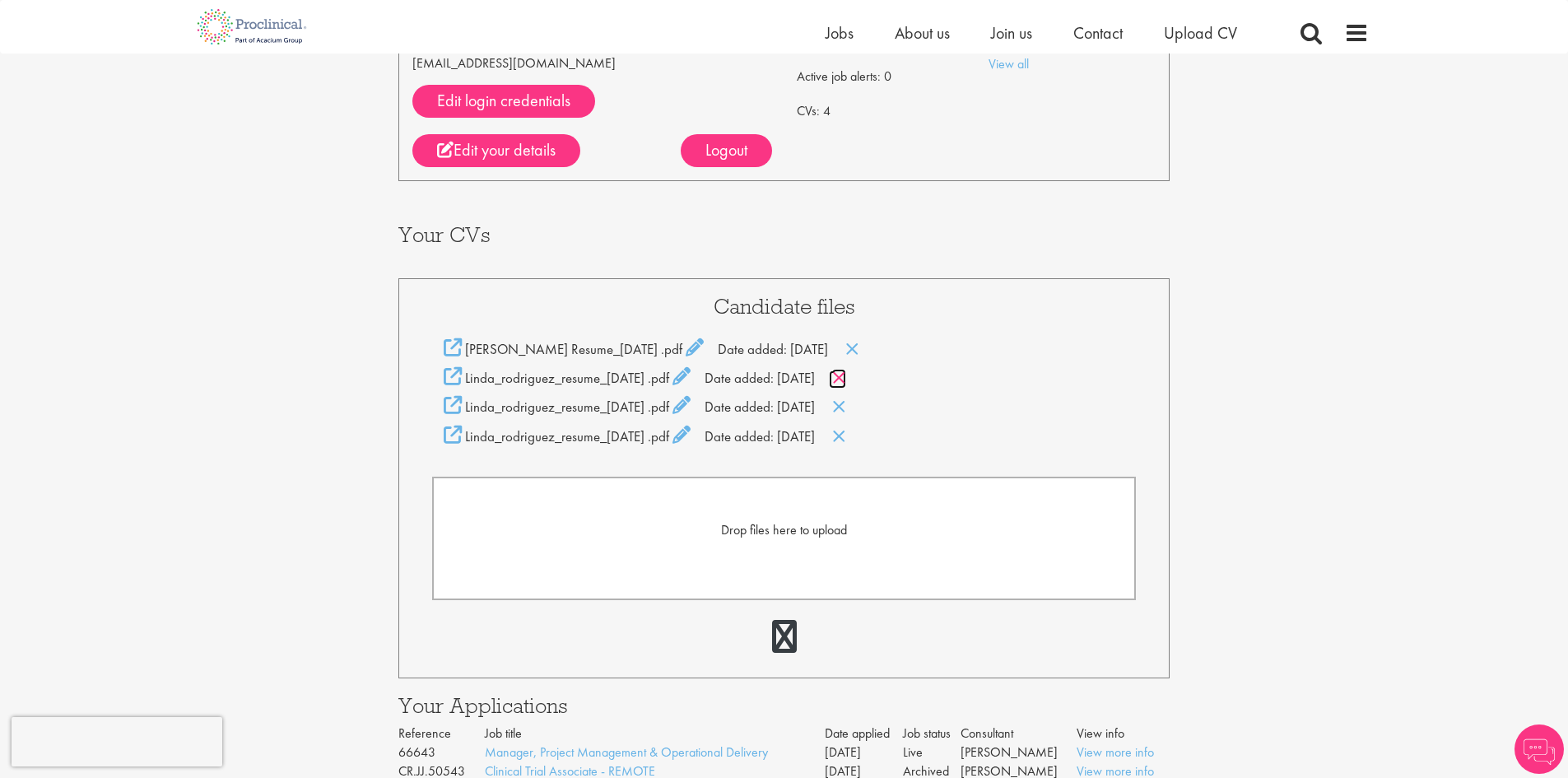
click at [846, 374] on icon at bounding box center [839, 378] width 14 height 18
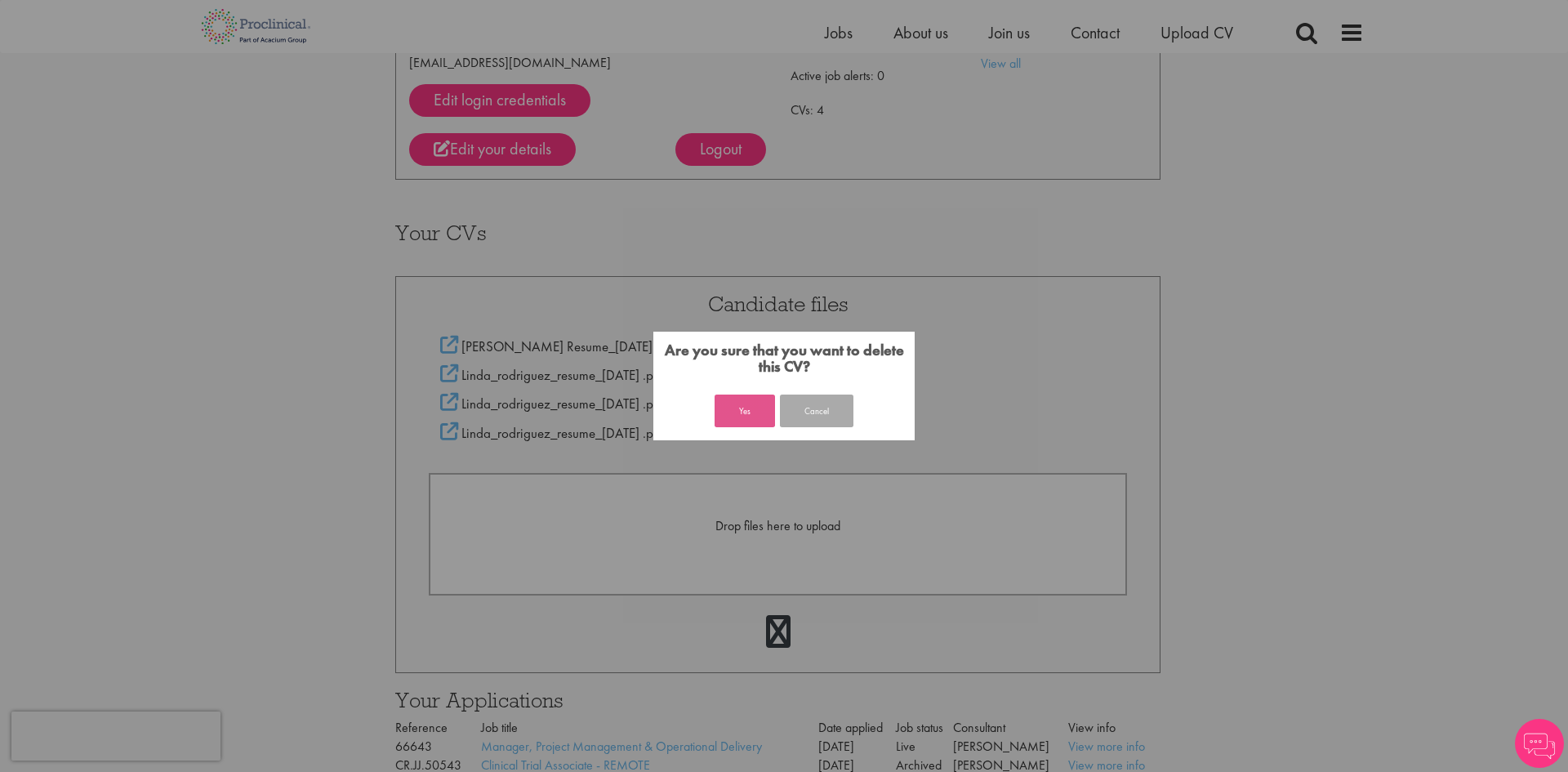
click at [765, 412] on button "Yes" at bounding box center [745, 410] width 61 height 32
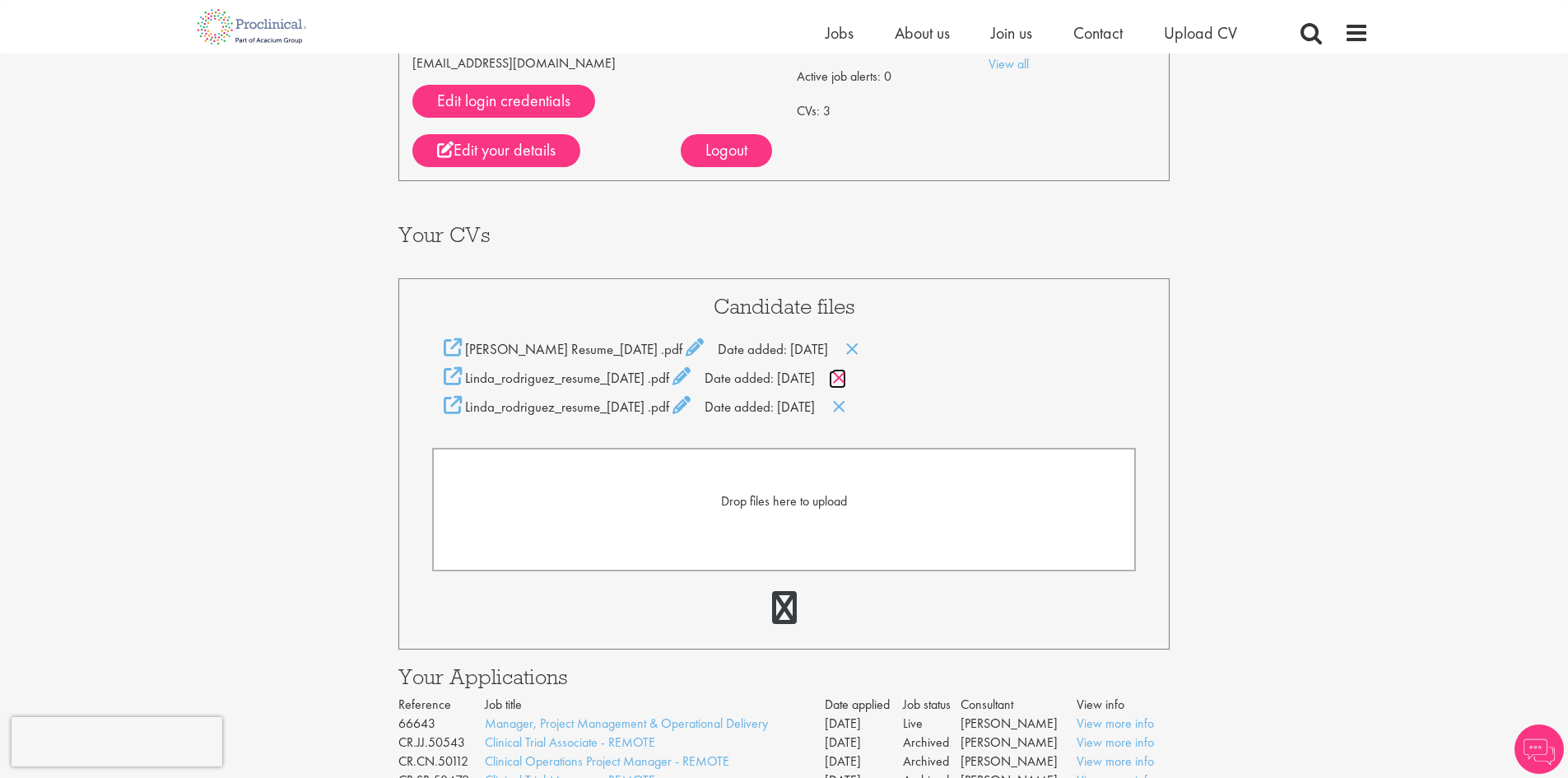
click at [846, 378] on icon at bounding box center [839, 378] width 14 height 18
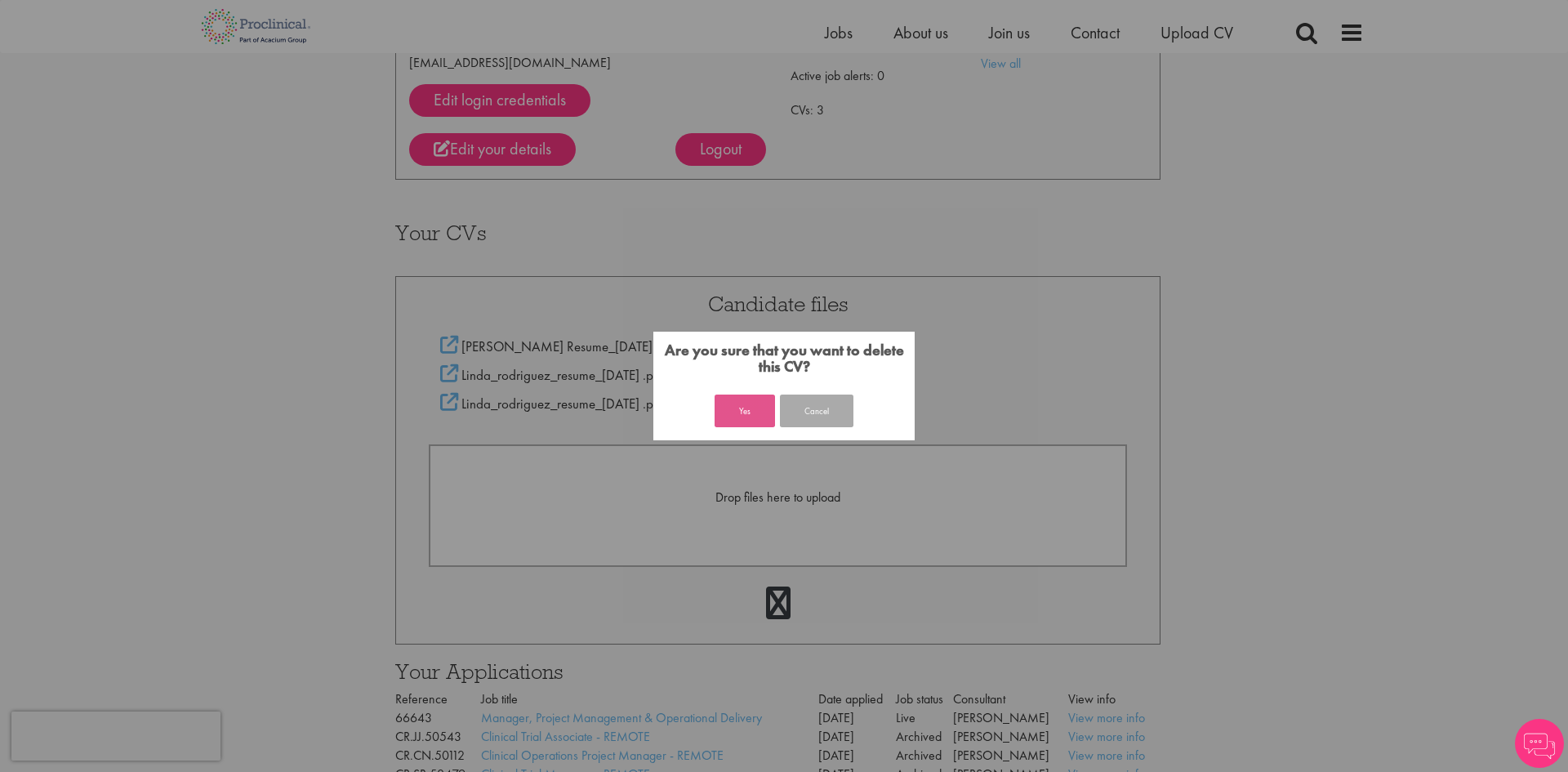
click at [753, 409] on button "Yes" at bounding box center [745, 410] width 61 height 32
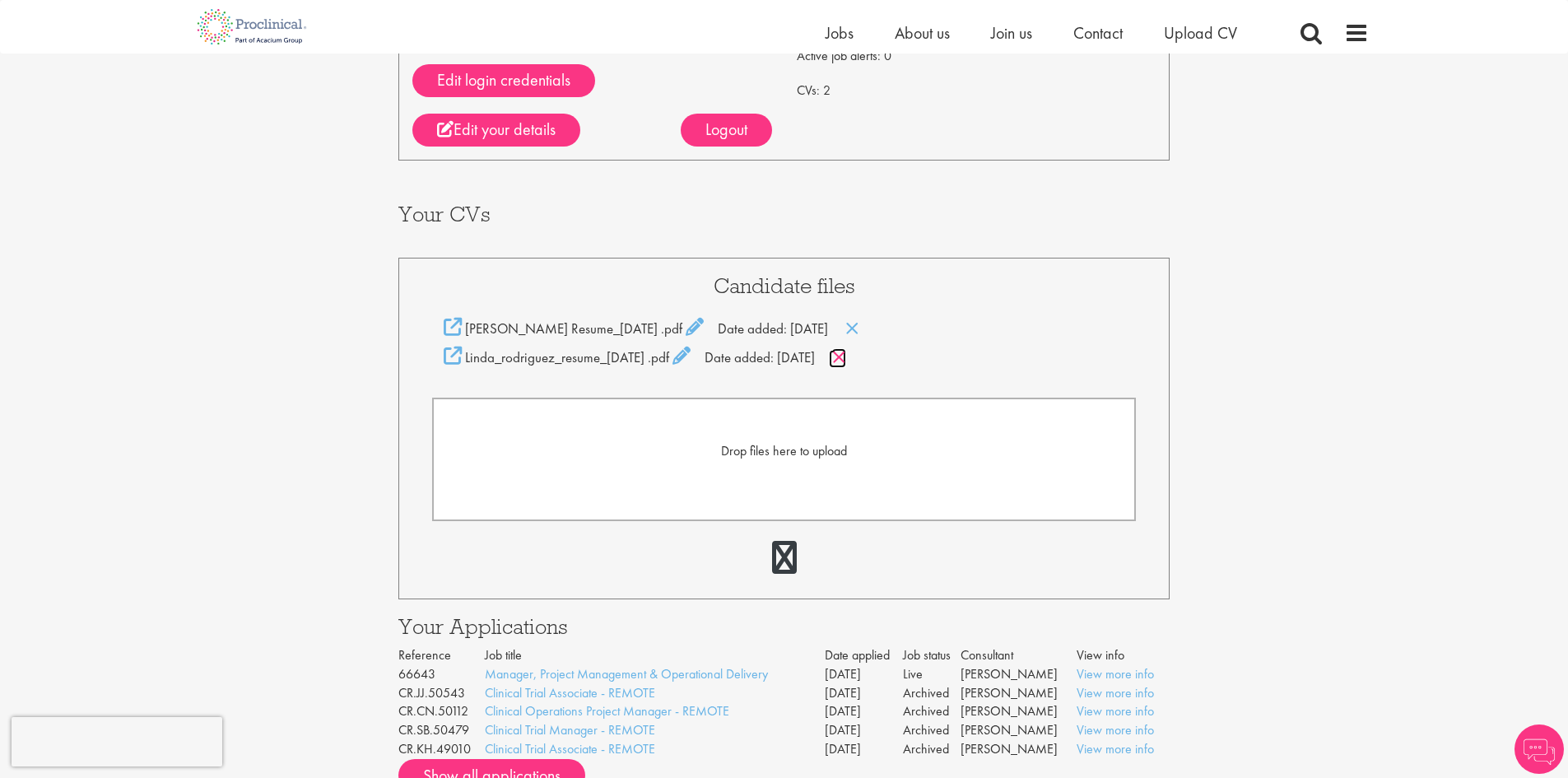
click at [846, 368] on link at bounding box center [837, 359] width 17 height 18
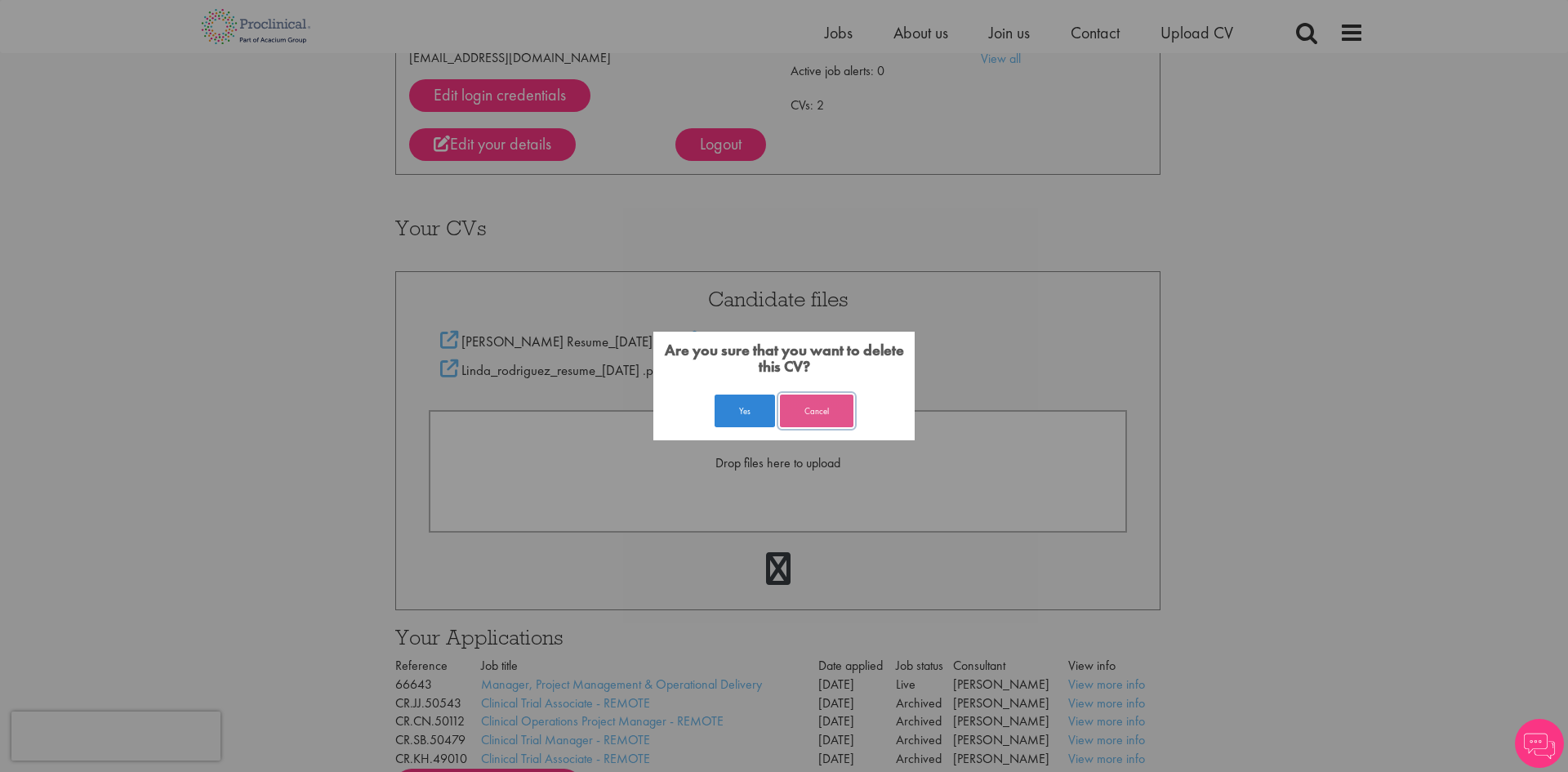
click at [784, 402] on button "Cancel" at bounding box center [817, 410] width 74 height 32
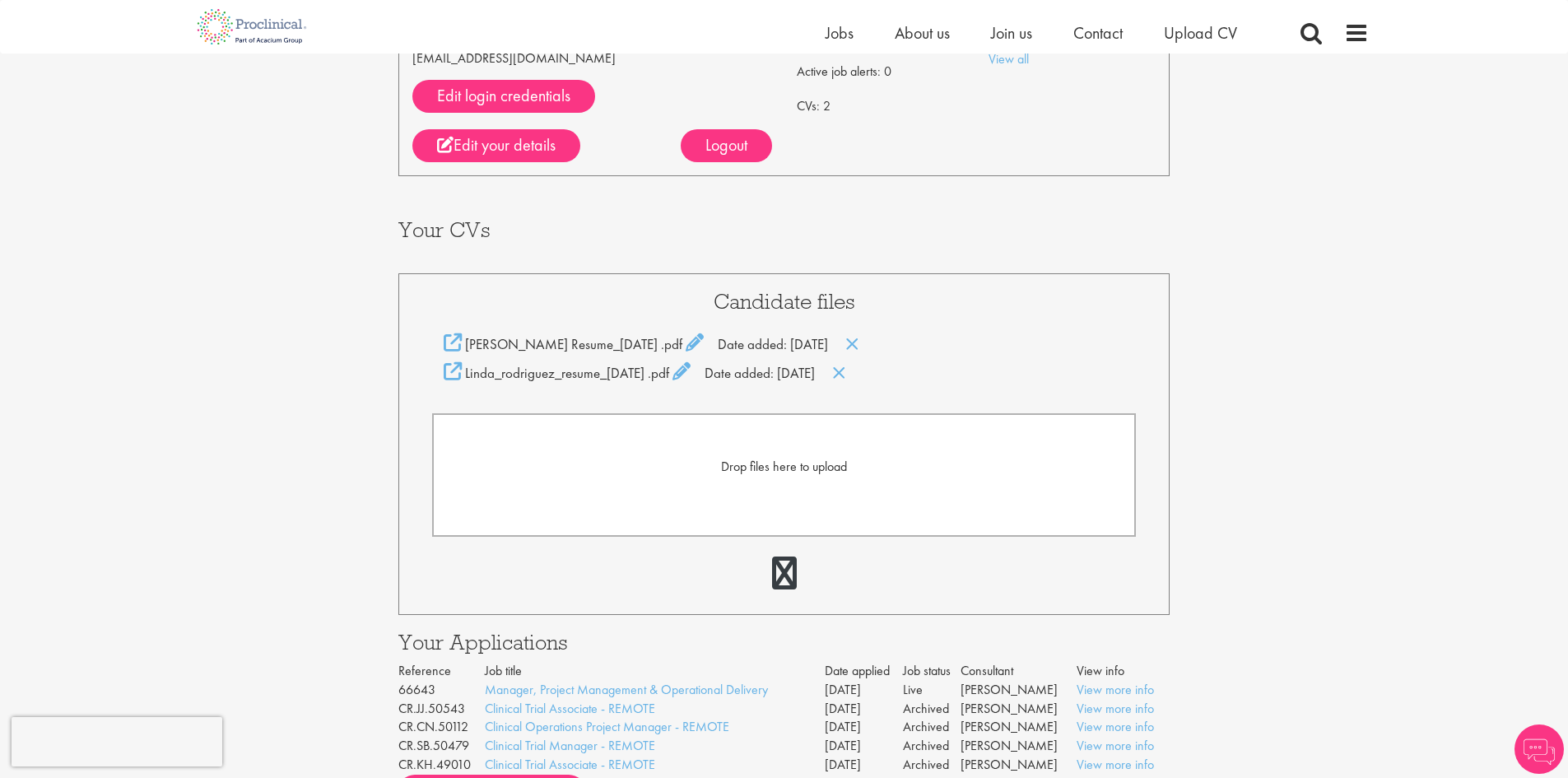
click at [878, 373] on div "Linda_rodriguez_resume_11Oct2022 .pdf Date added: 20 Oct 22" at bounding box center [784, 373] width 704 height 21
click at [846, 375] on icon at bounding box center [839, 373] width 14 height 18
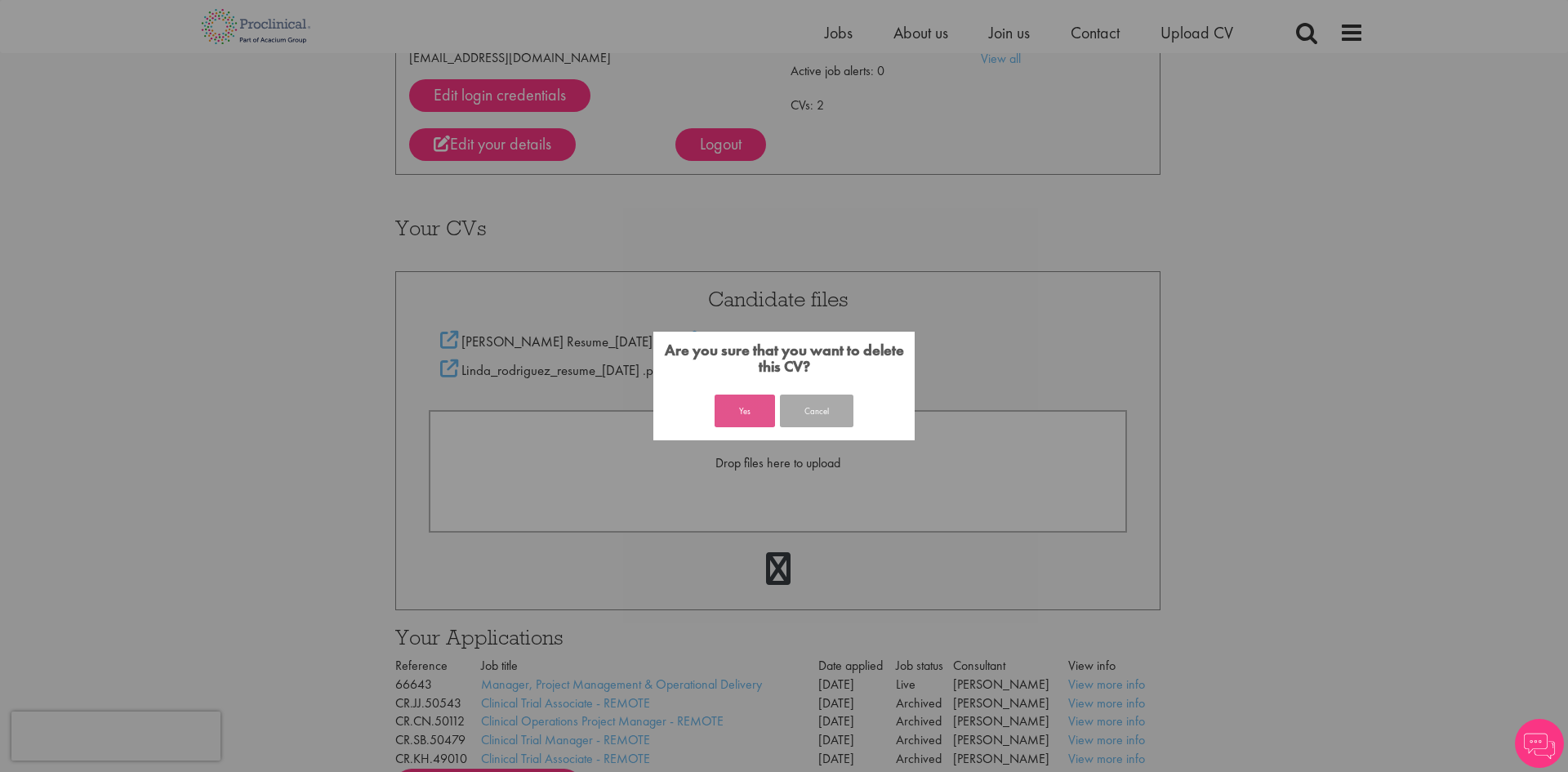
click at [735, 414] on button "Yes" at bounding box center [745, 410] width 61 height 32
